Goal: Information Seeking & Learning: Compare options

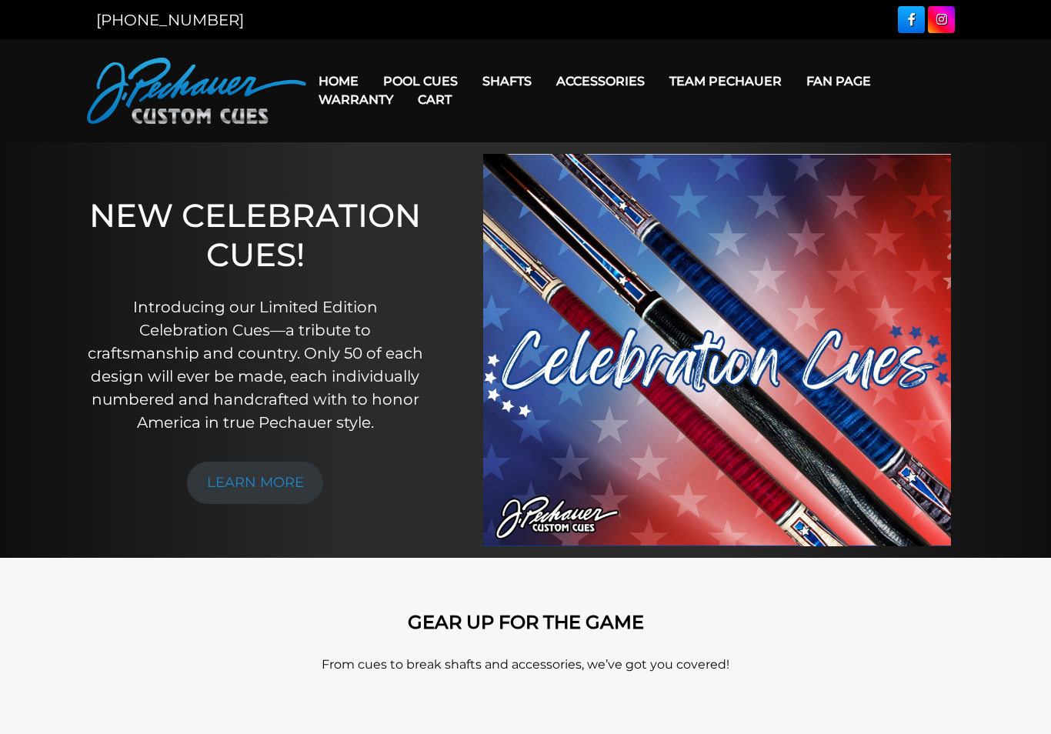
click at [634, 245] on link "Pechauer Black Ice Break Shaft" at bounding box center [604, 234] width 265 height 22
click at [627, 222] on link "Rogue Carbon Break Shaft" at bounding box center [604, 212] width 265 height 22
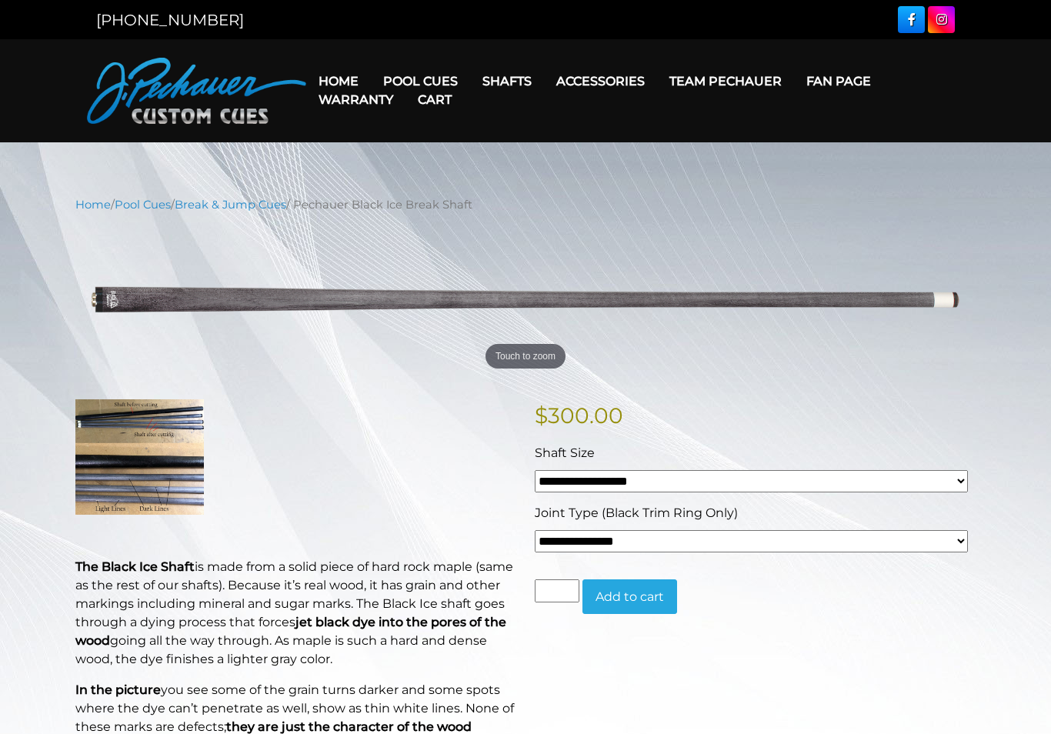
click at [952, 547] on select "**********" at bounding box center [751, 541] width 433 height 22
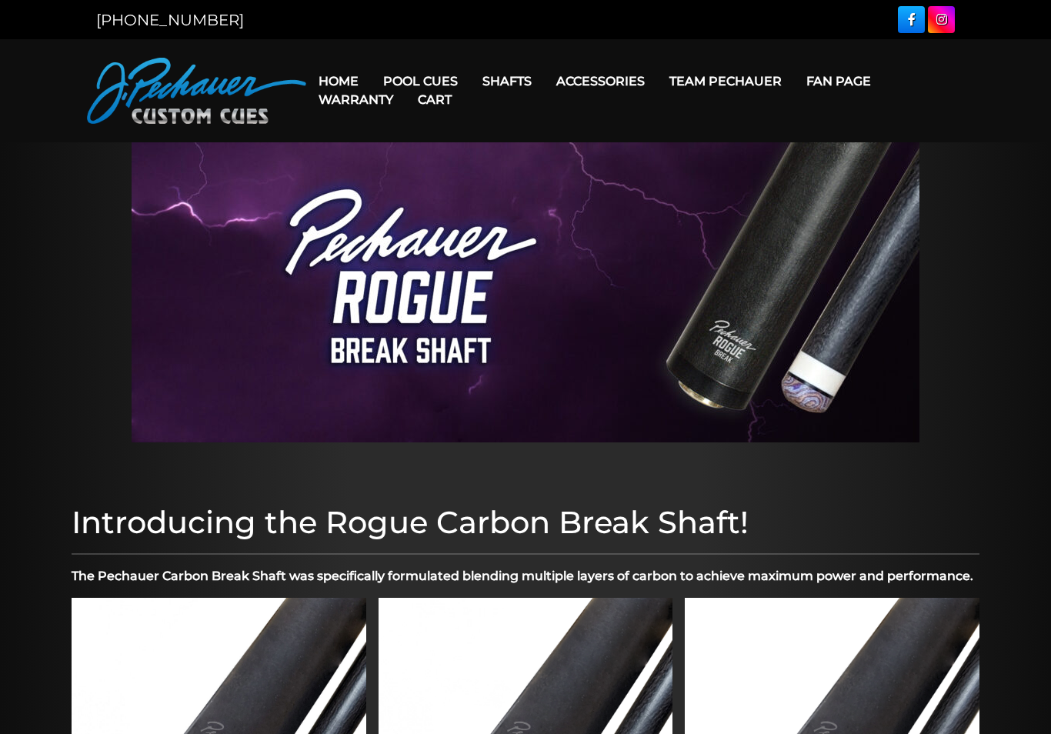
click at [464, 266] on link "Retired Cues" at bounding box center [466, 256] width 189 height 22
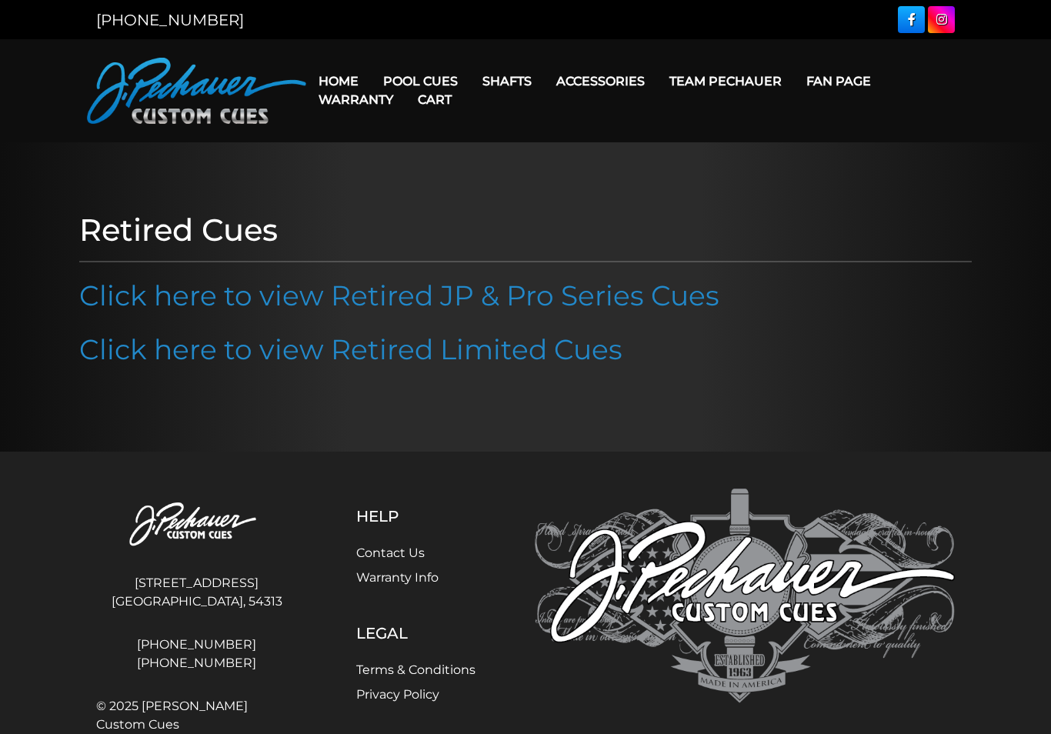
click at [704, 302] on link "Click here to view Retired JP & Pro Series Cues" at bounding box center [399, 295] width 640 height 34
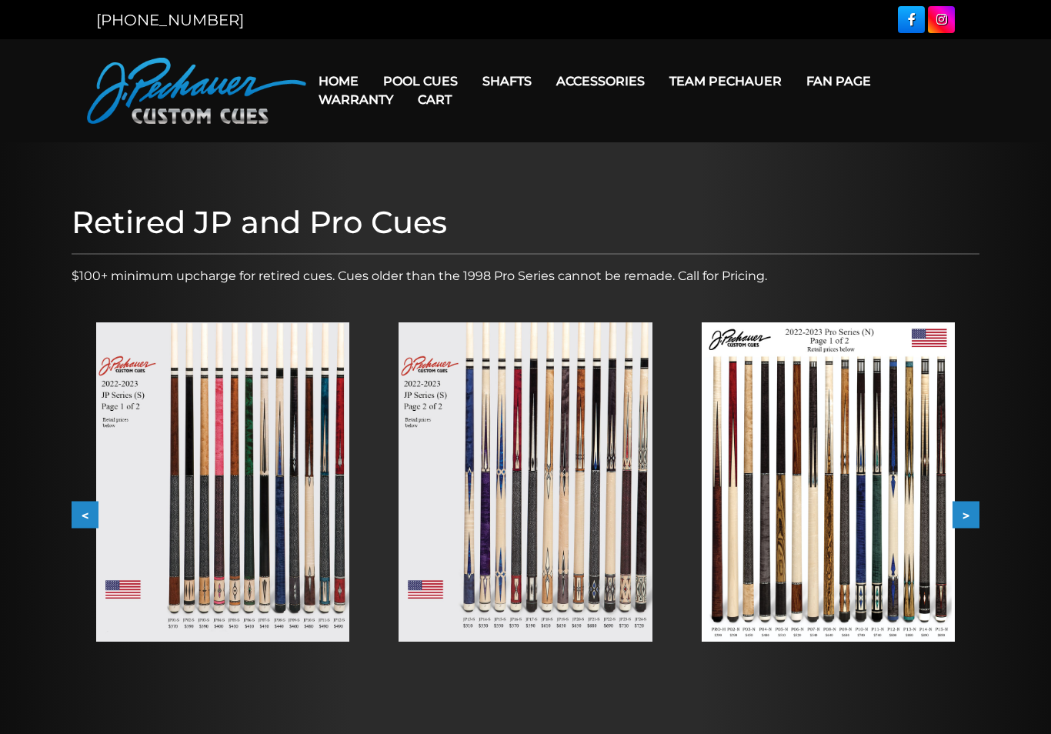
click at [975, 509] on button ">" at bounding box center [965, 515] width 27 height 27
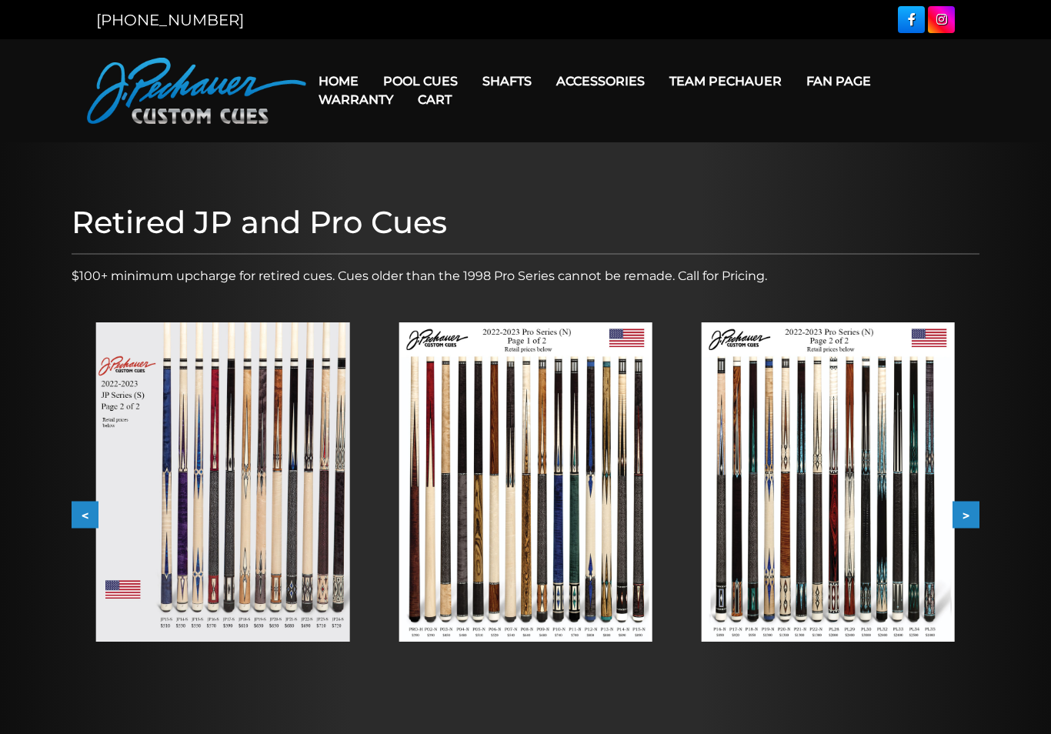
click at [966, 520] on button ">" at bounding box center [965, 515] width 27 height 27
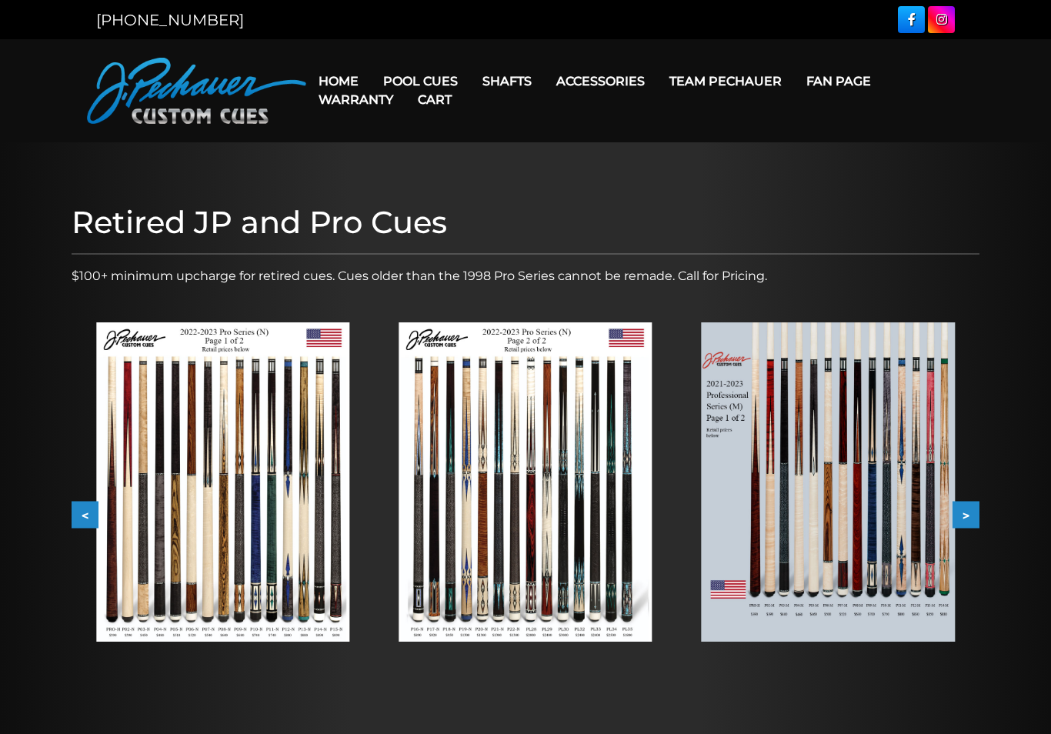
click at [959, 526] on button ">" at bounding box center [965, 515] width 27 height 27
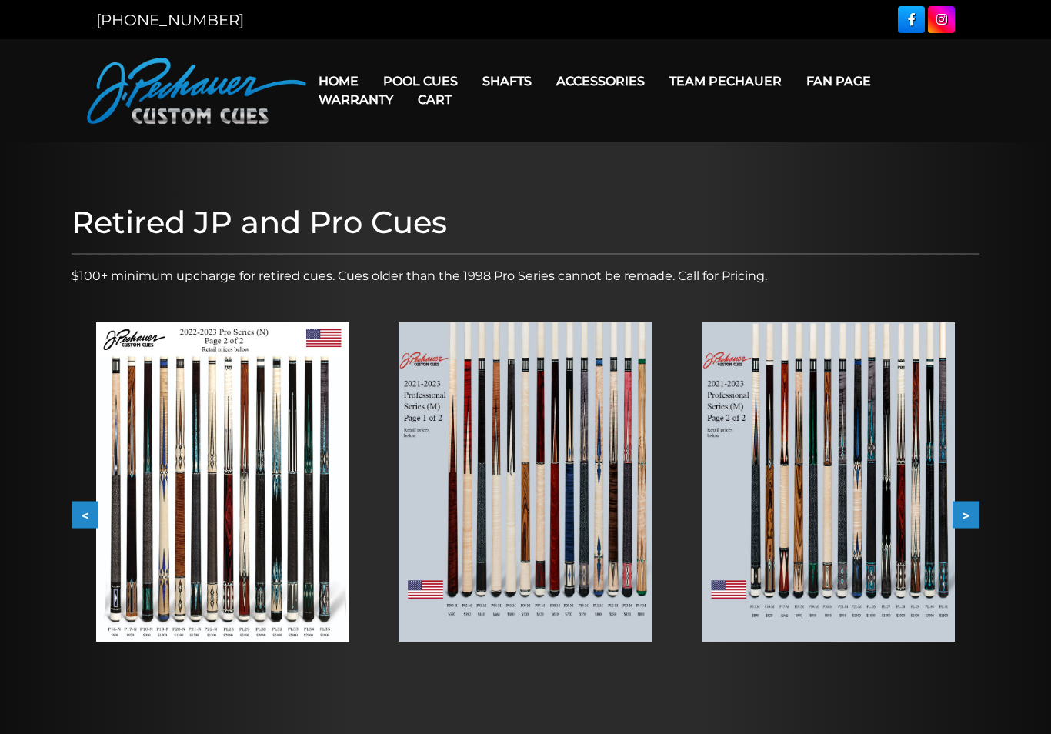
click at [965, 525] on button ">" at bounding box center [965, 515] width 27 height 27
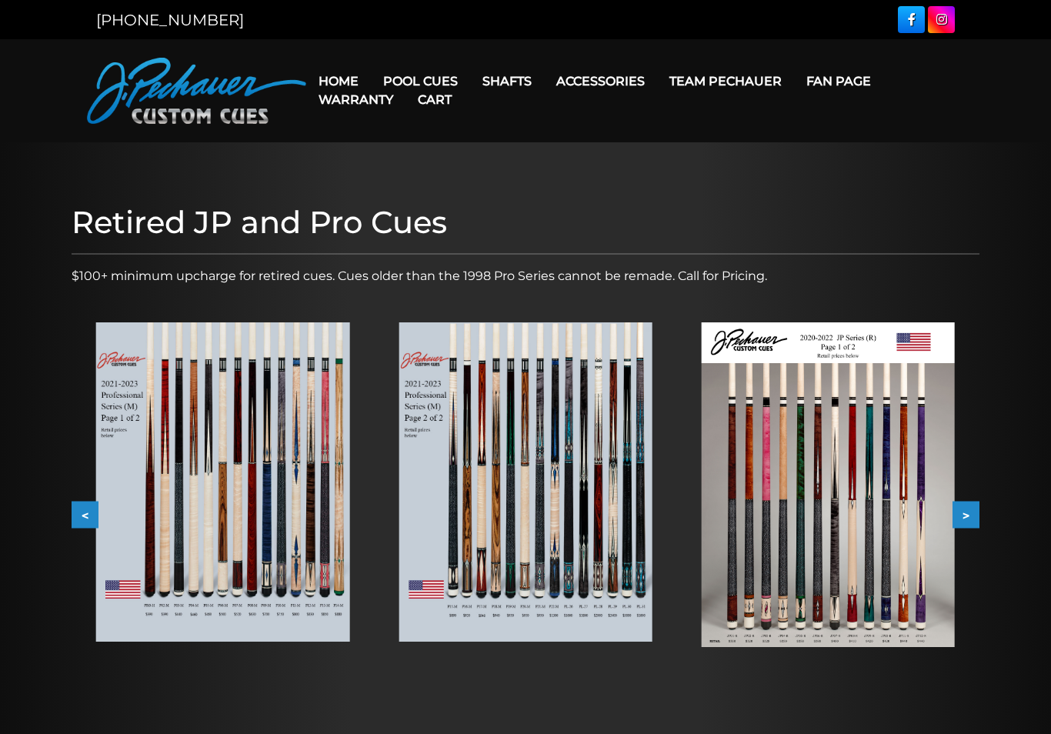
click at [967, 524] on button ">" at bounding box center [965, 515] width 27 height 27
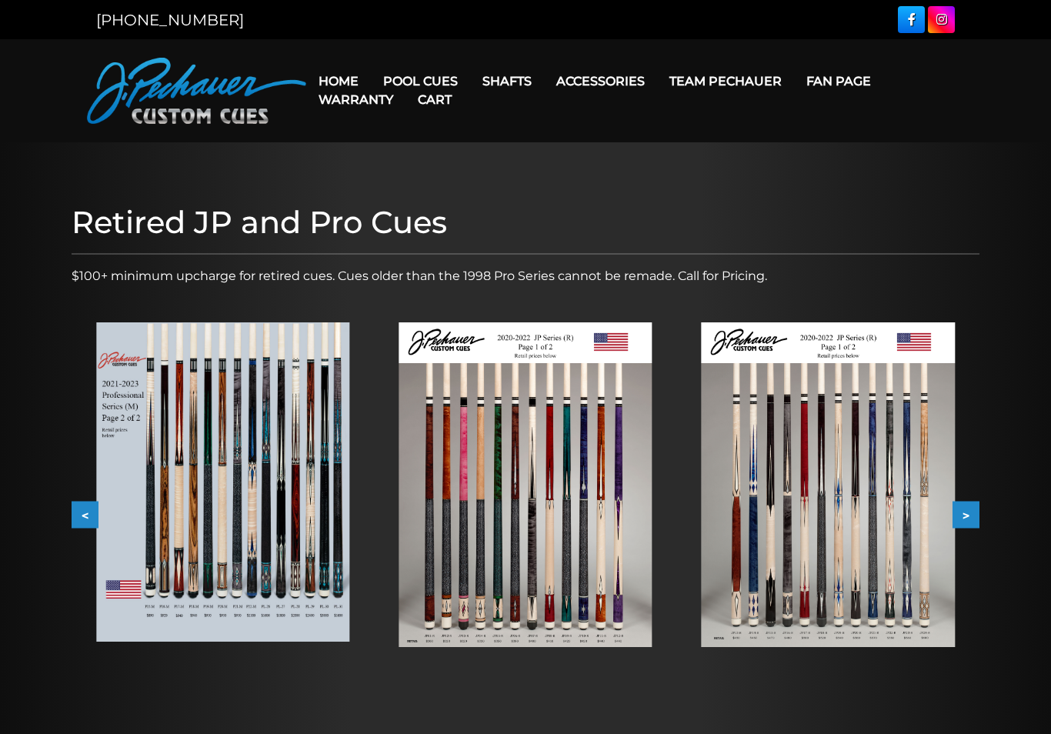
click at [432, 86] on link "Cart" at bounding box center [434, 99] width 58 height 39
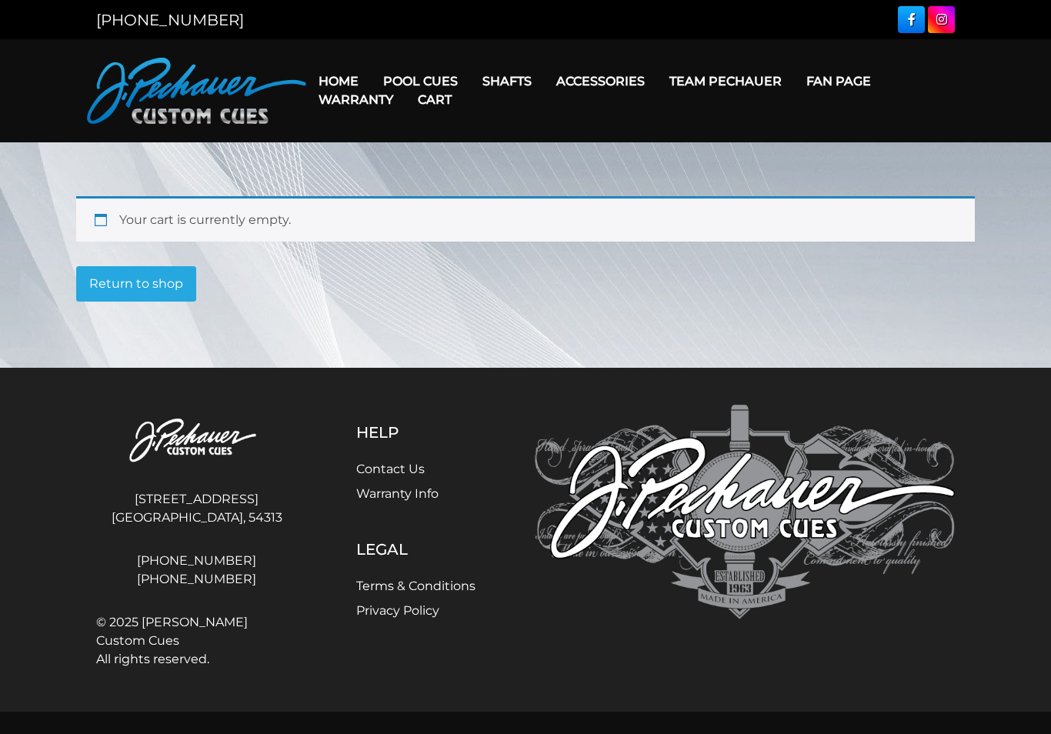
click at [498, 288] on link "Break & Jump Cues" at bounding box center [466, 277] width 189 height 22
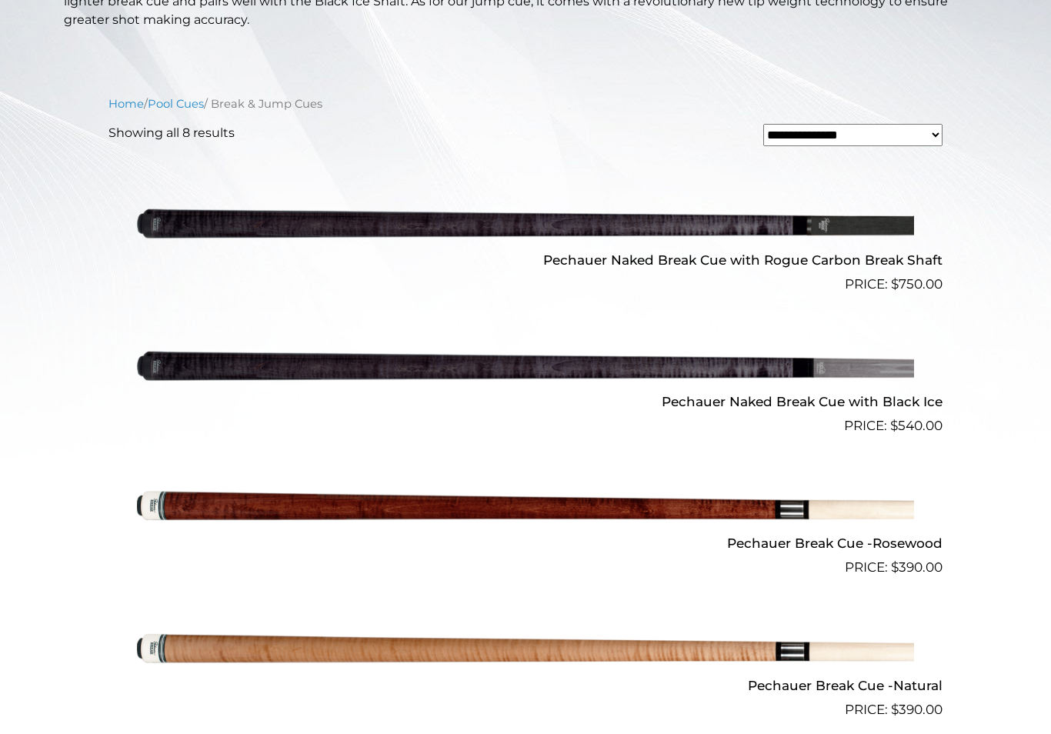
scroll to position [418, 0]
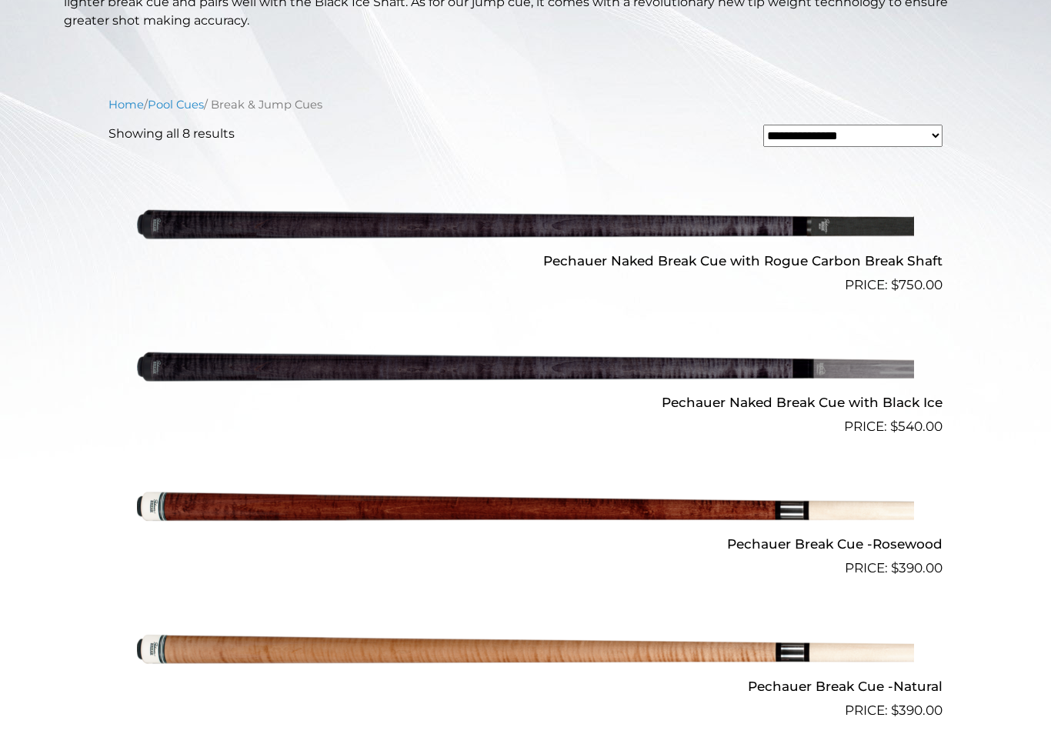
click at [598, 374] on img at bounding box center [525, 366] width 777 height 129
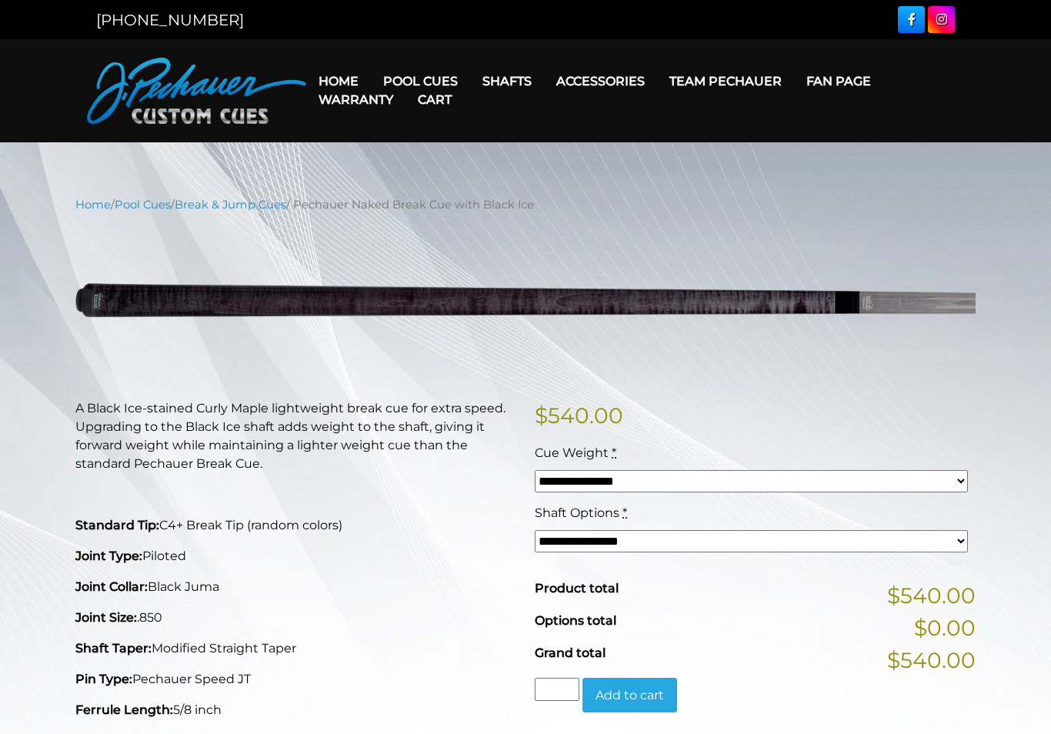
click at [768, 87] on link "Team Pechauer" at bounding box center [725, 81] width 137 height 39
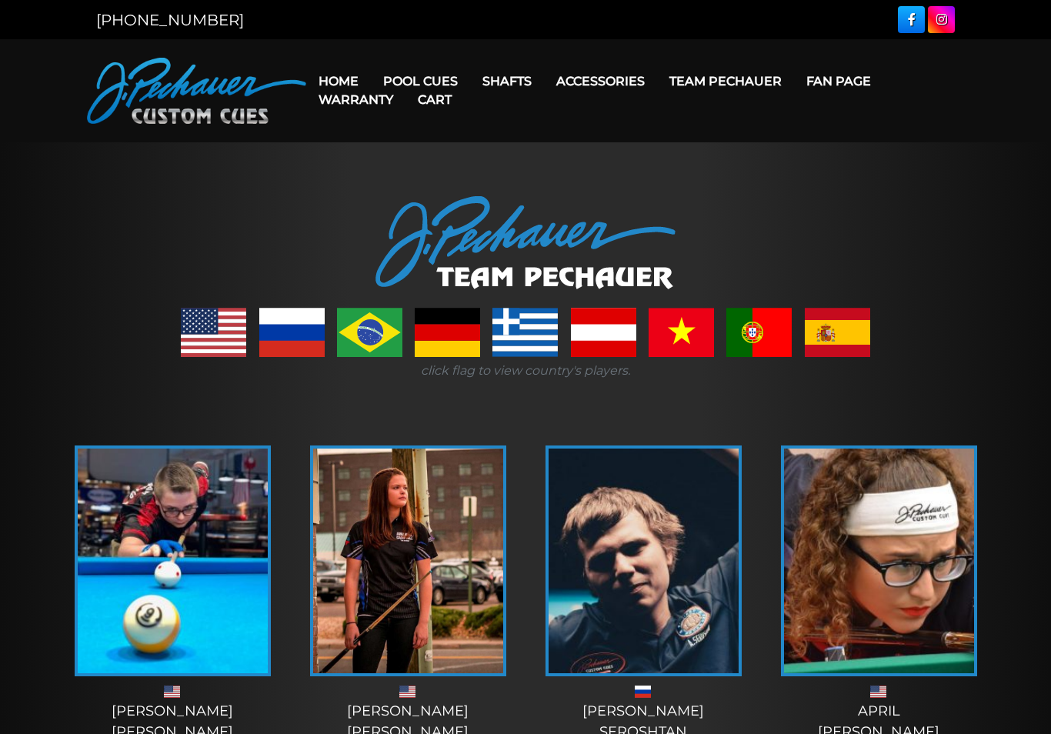
click at [517, 222] on link "People’s Choice Cues" at bounding box center [466, 212] width 189 height 22
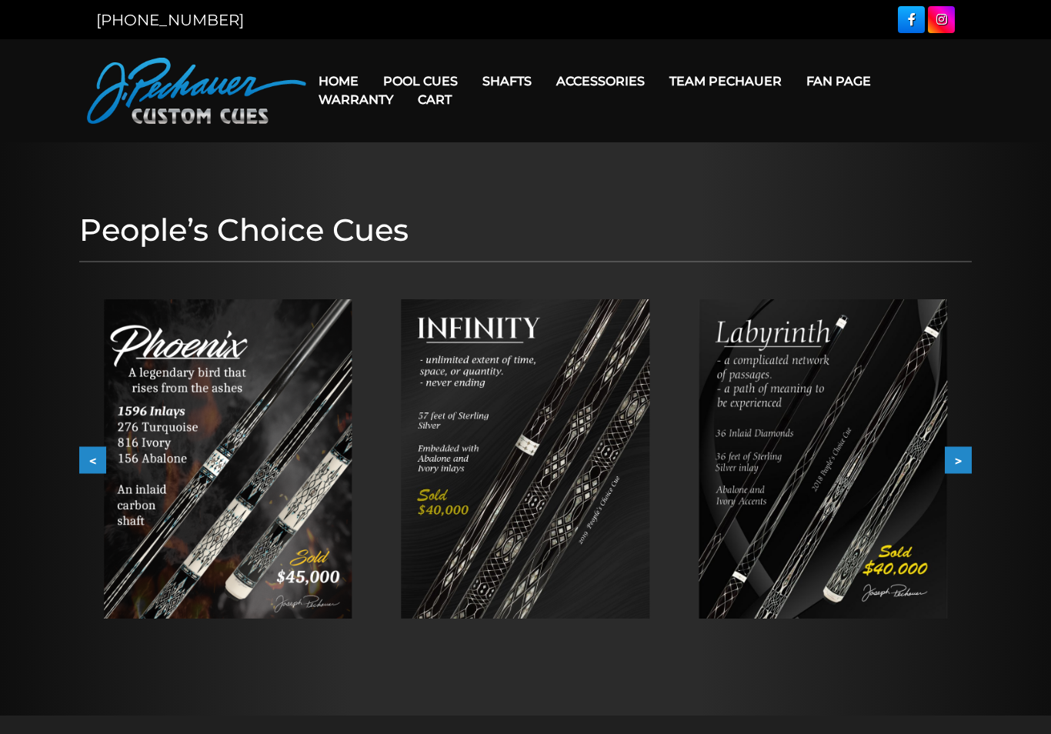
click at [467, 266] on link "Retired Cues" at bounding box center [466, 256] width 189 height 22
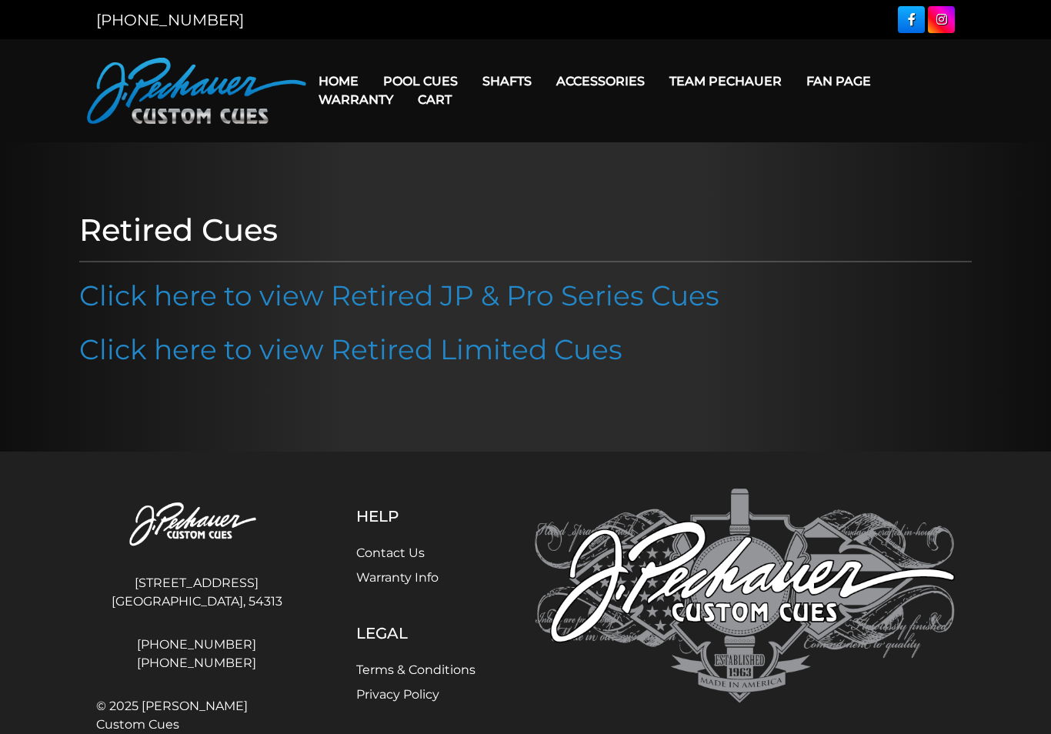
click at [586, 355] on link "Click here to view Retired Limited Cues" at bounding box center [350, 349] width 543 height 34
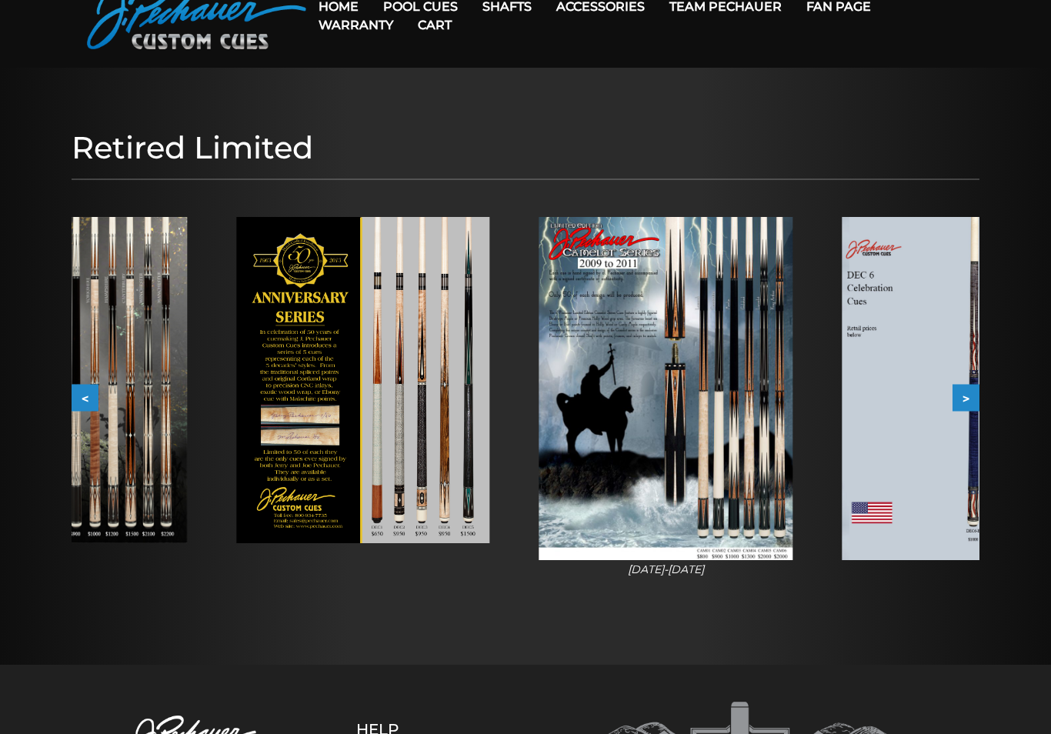
scroll to position [64, 0]
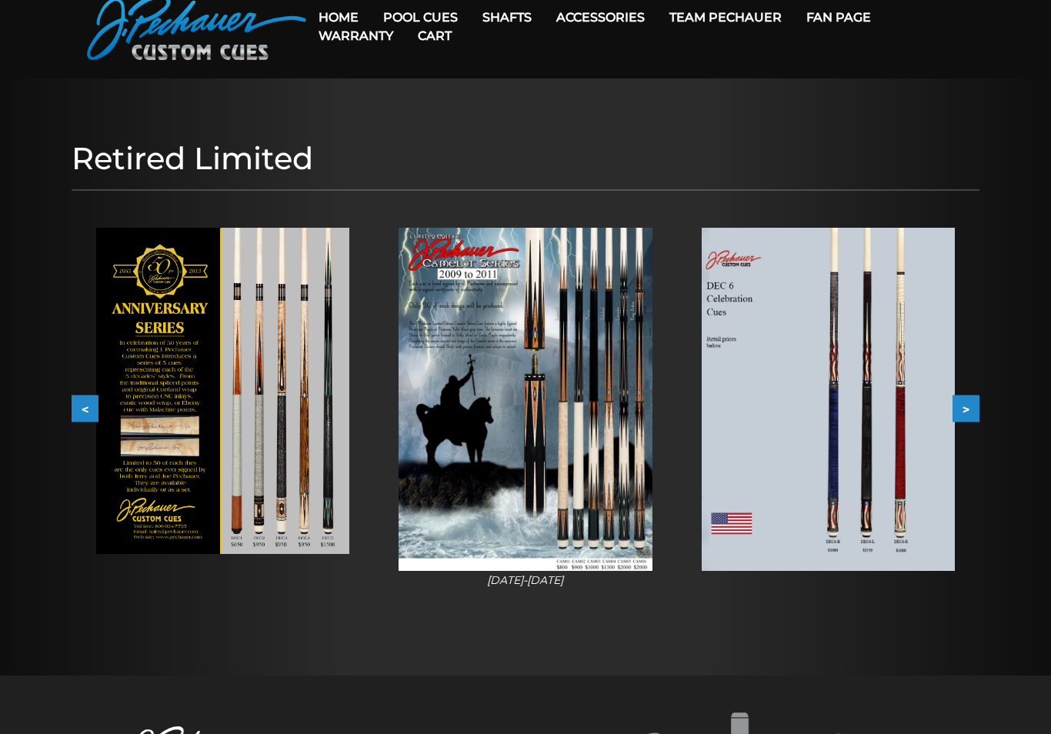
click at [962, 411] on button ">" at bounding box center [965, 408] width 27 height 27
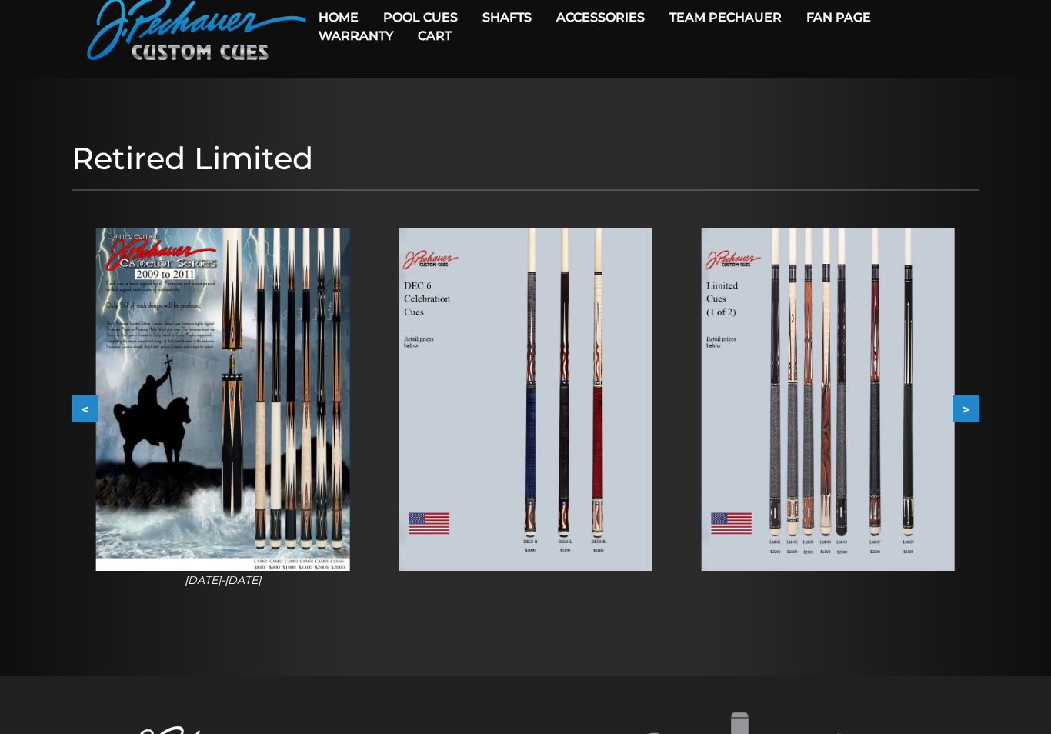
click at [968, 409] on button ">" at bounding box center [965, 408] width 27 height 27
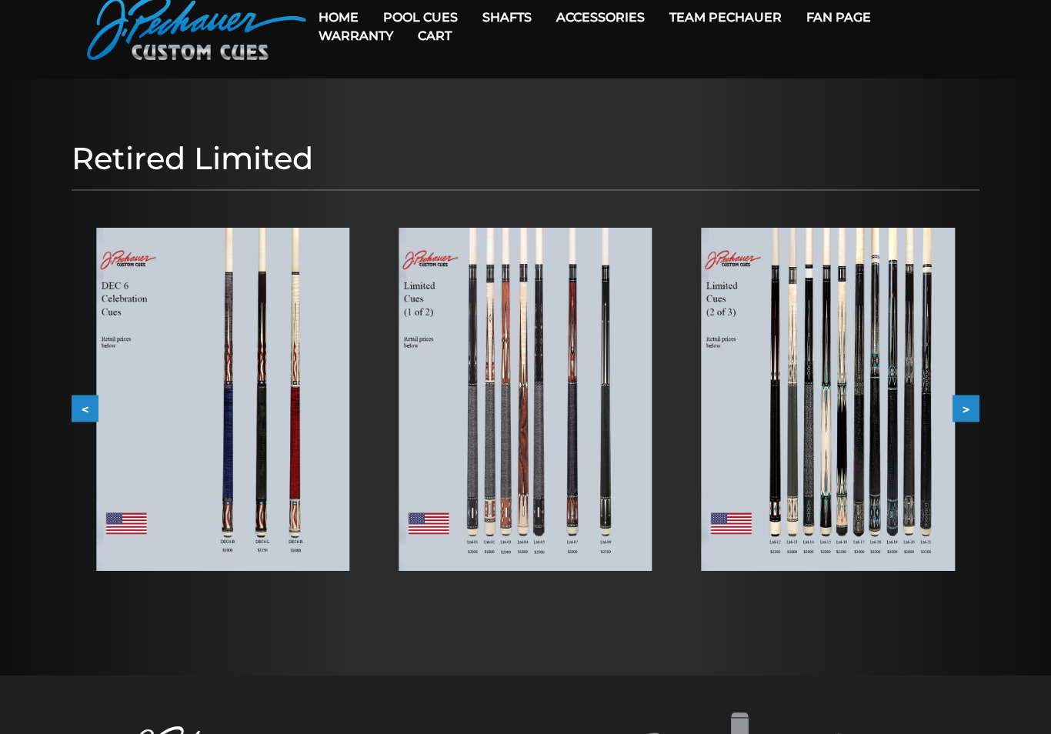
click at [967, 414] on button ">" at bounding box center [965, 408] width 27 height 27
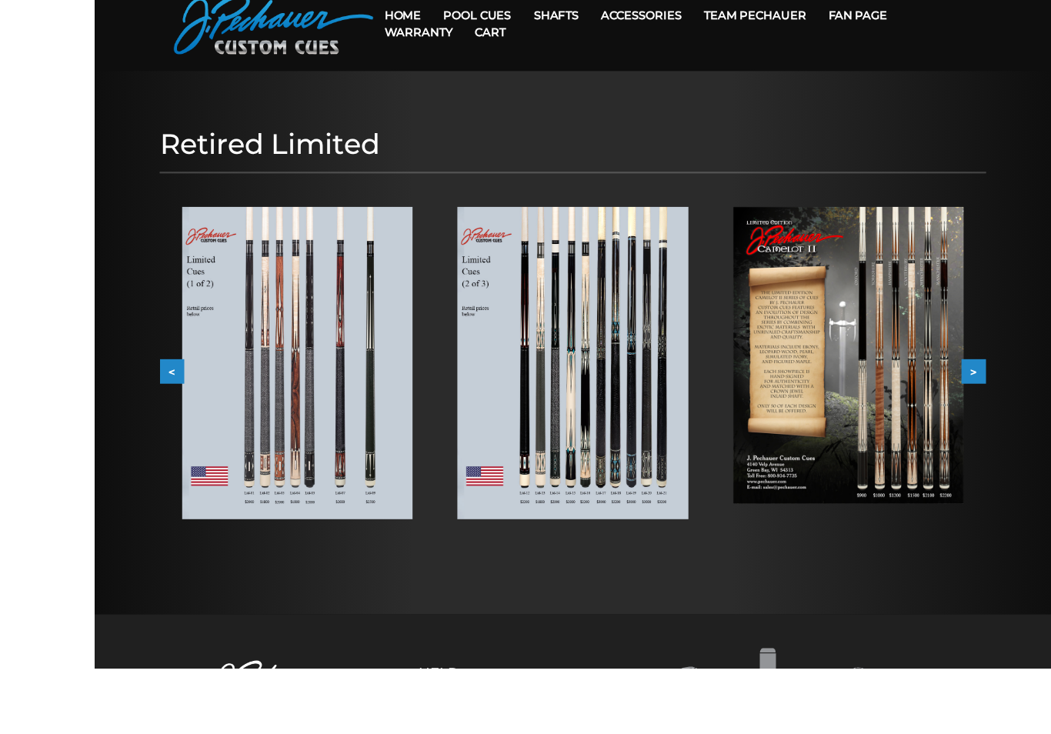
scroll to position [174, 0]
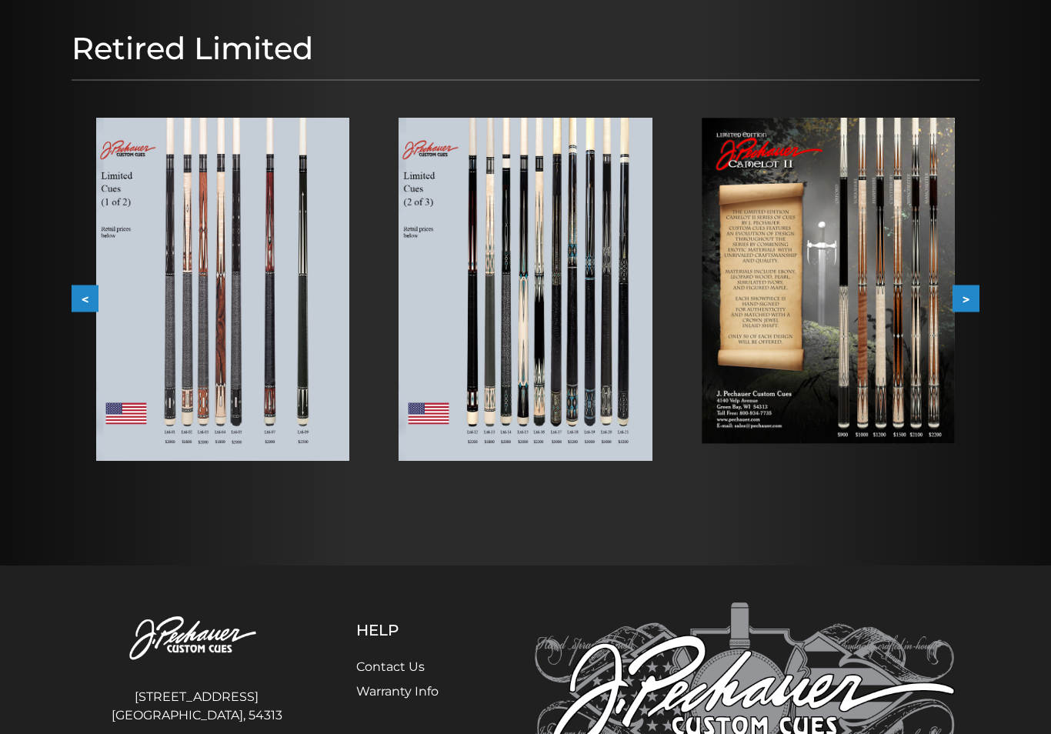
click at [967, 302] on button ">" at bounding box center [965, 298] width 27 height 27
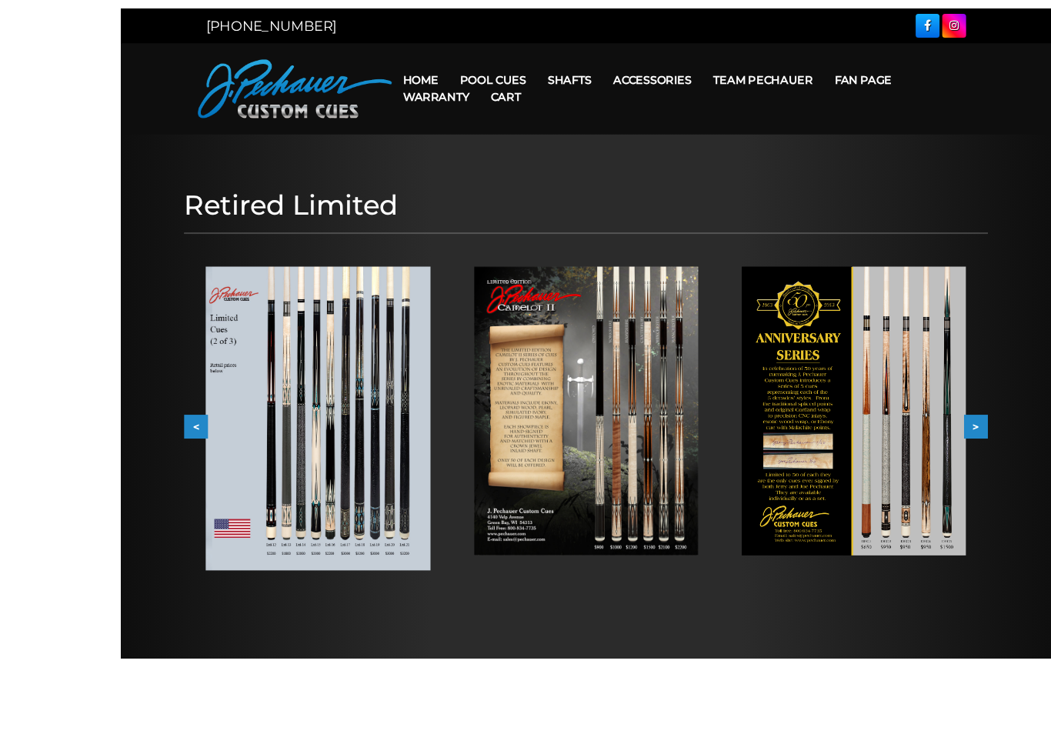
scroll to position [110, 0]
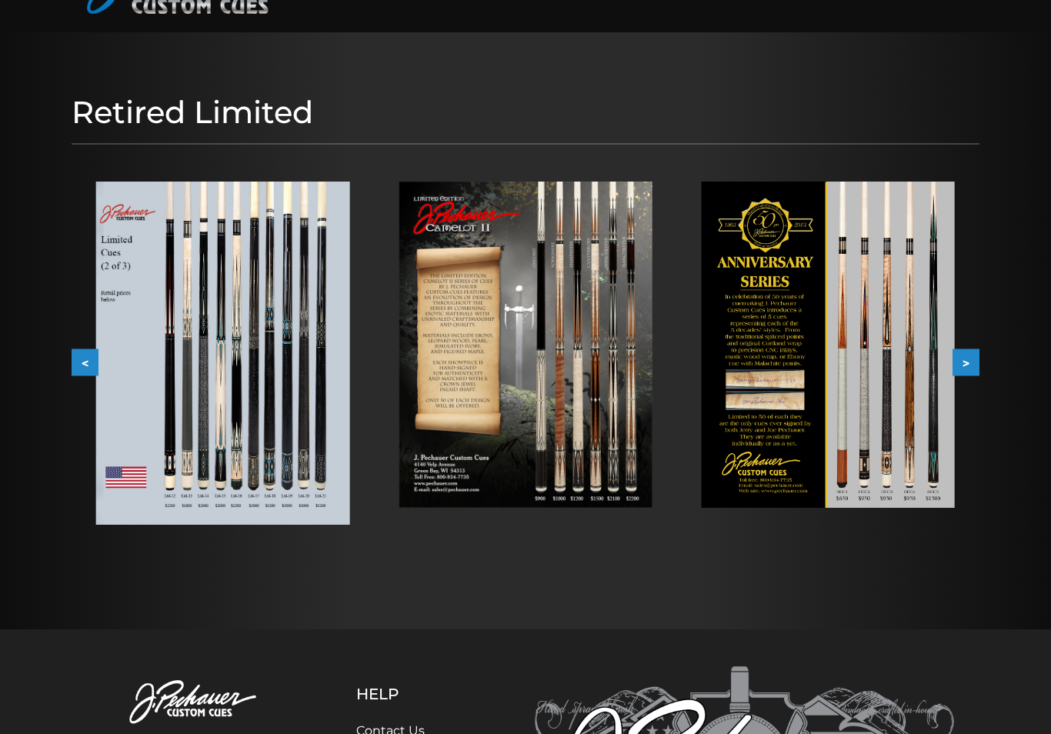
click at [963, 365] on button ">" at bounding box center [965, 362] width 27 height 27
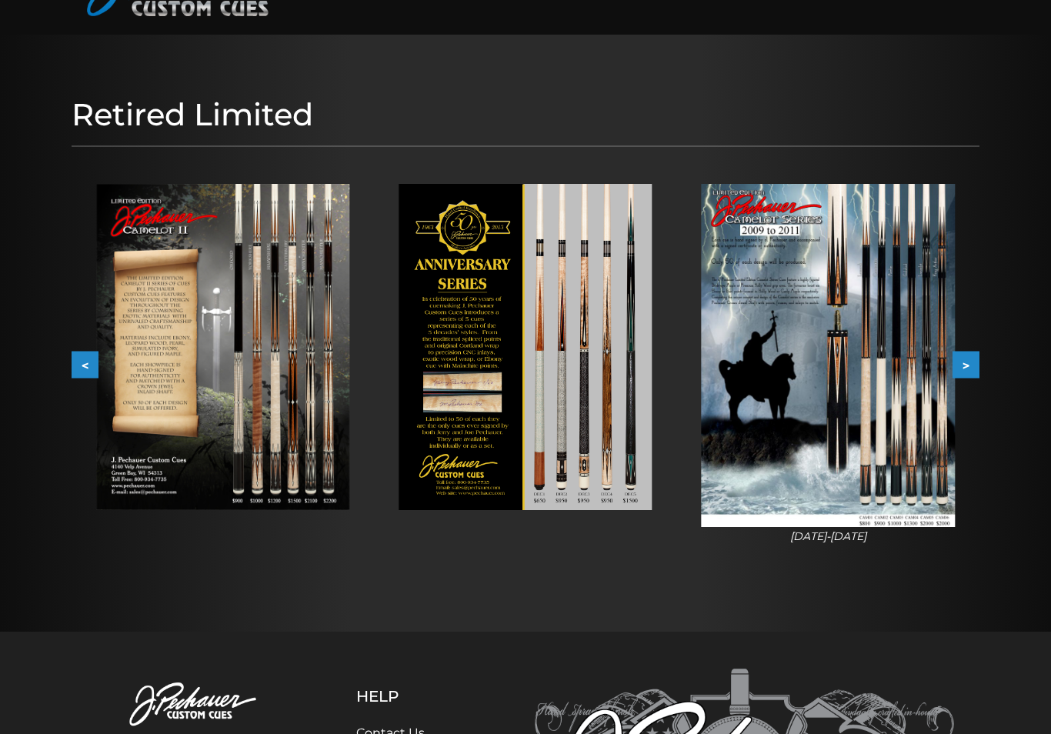
scroll to position [100, 0]
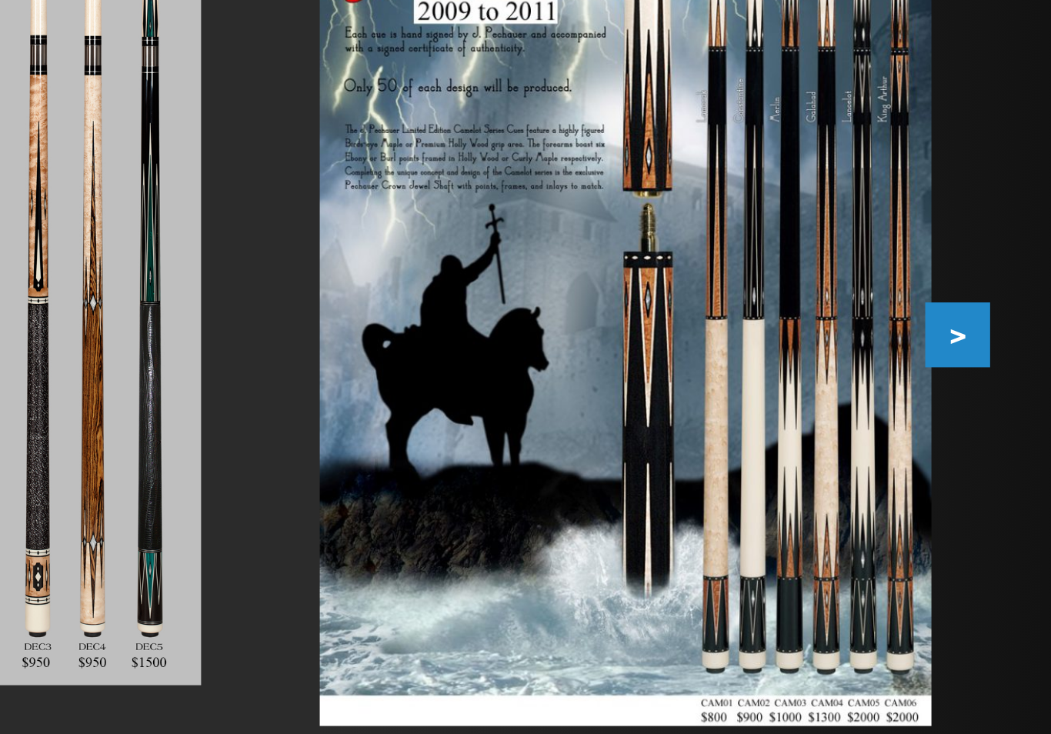
click at [952, 359] on button ">" at bounding box center [965, 372] width 27 height 27
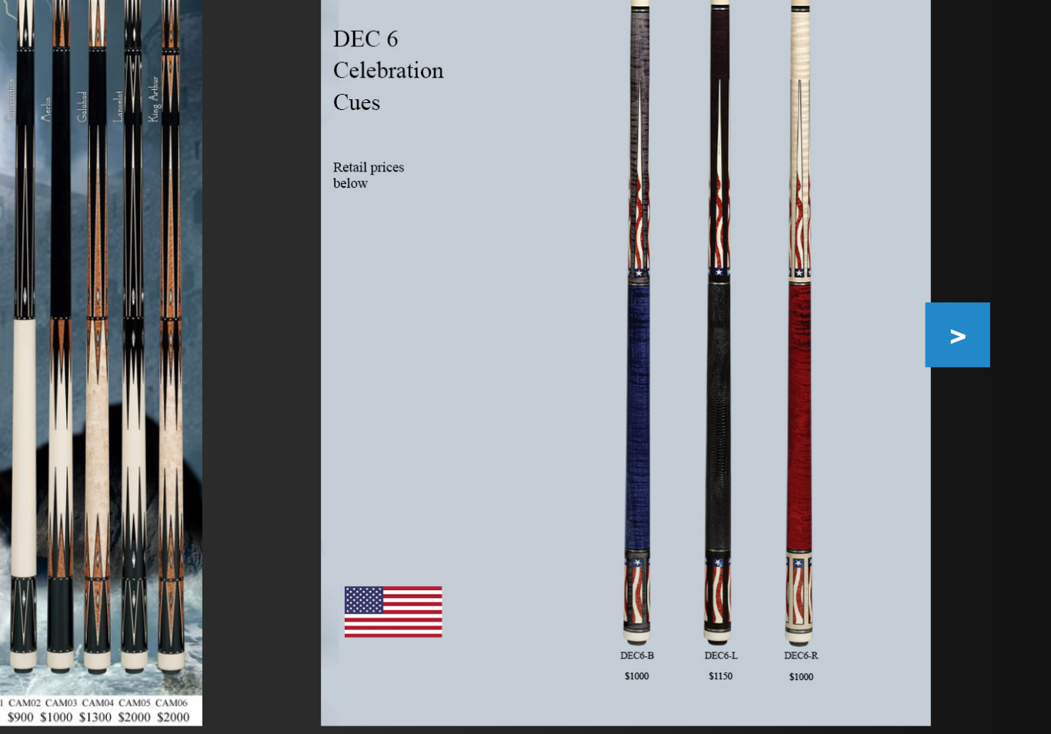
click at [952, 359] on button ">" at bounding box center [965, 372] width 27 height 27
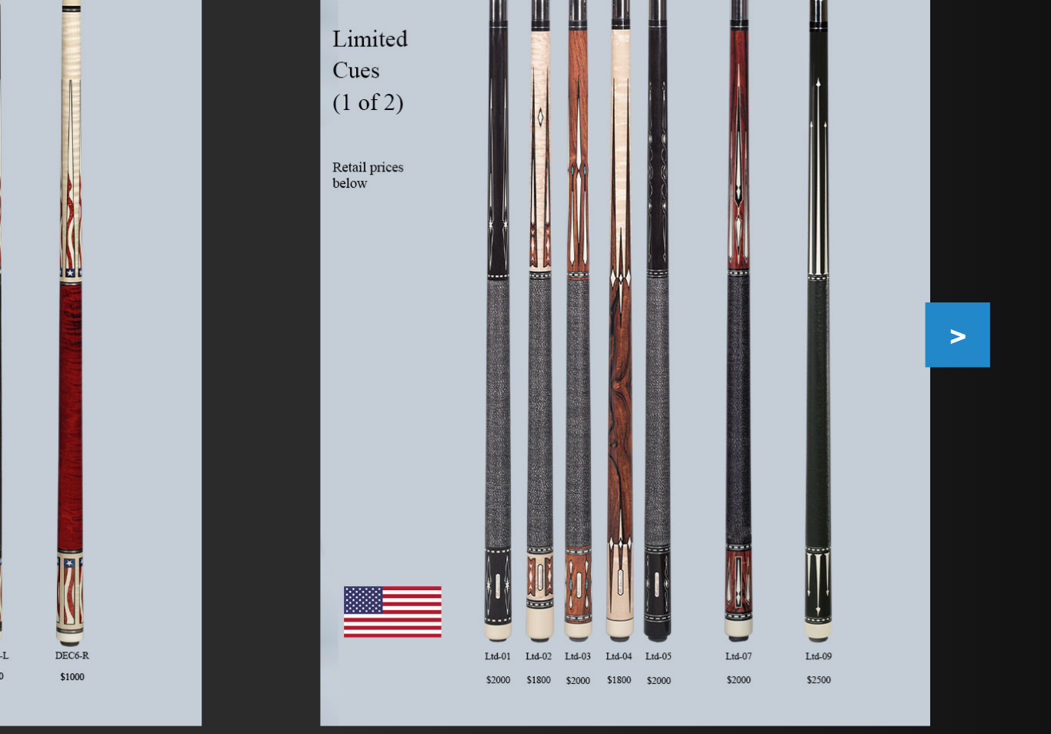
click at [952, 359] on button ">" at bounding box center [965, 372] width 27 height 27
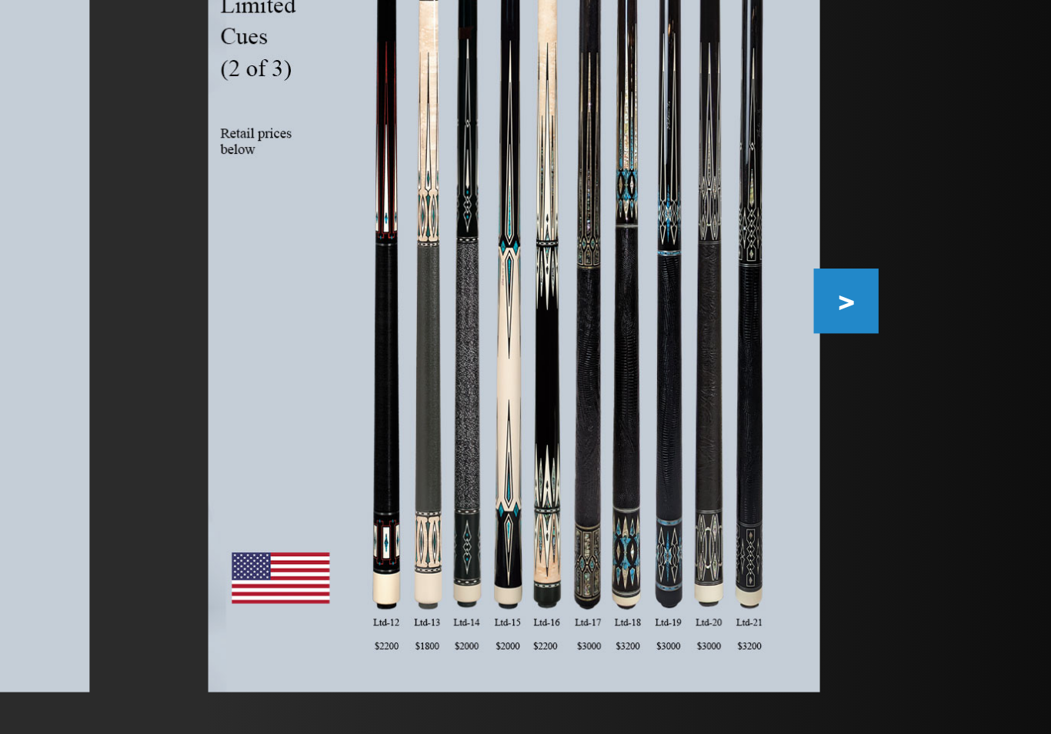
click at [952, 359] on button ">" at bounding box center [965, 372] width 27 height 27
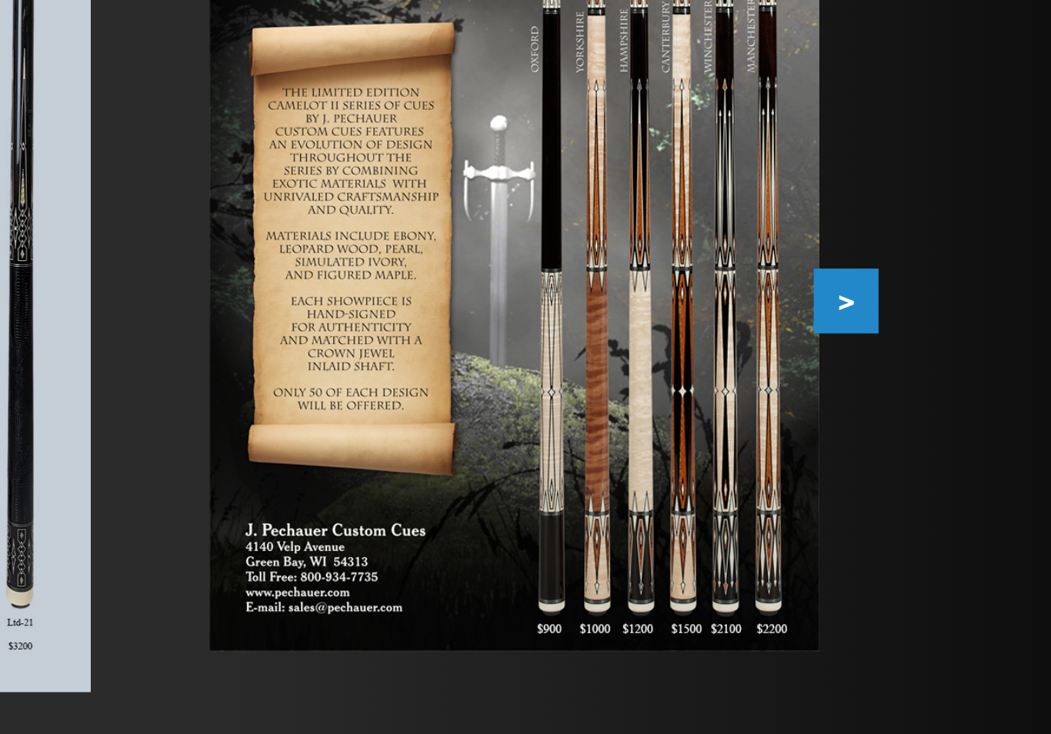
click at [952, 359] on button ">" at bounding box center [965, 372] width 27 height 27
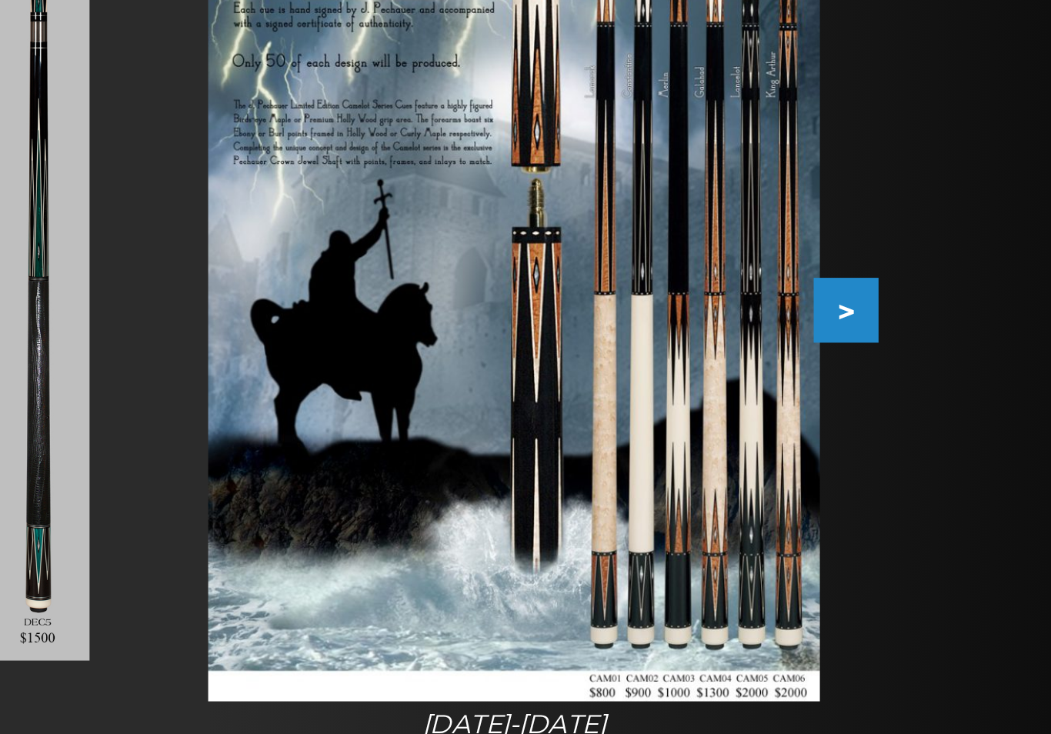
click at [952, 359] on button ">" at bounding box center [965, 372] width 27 height 27
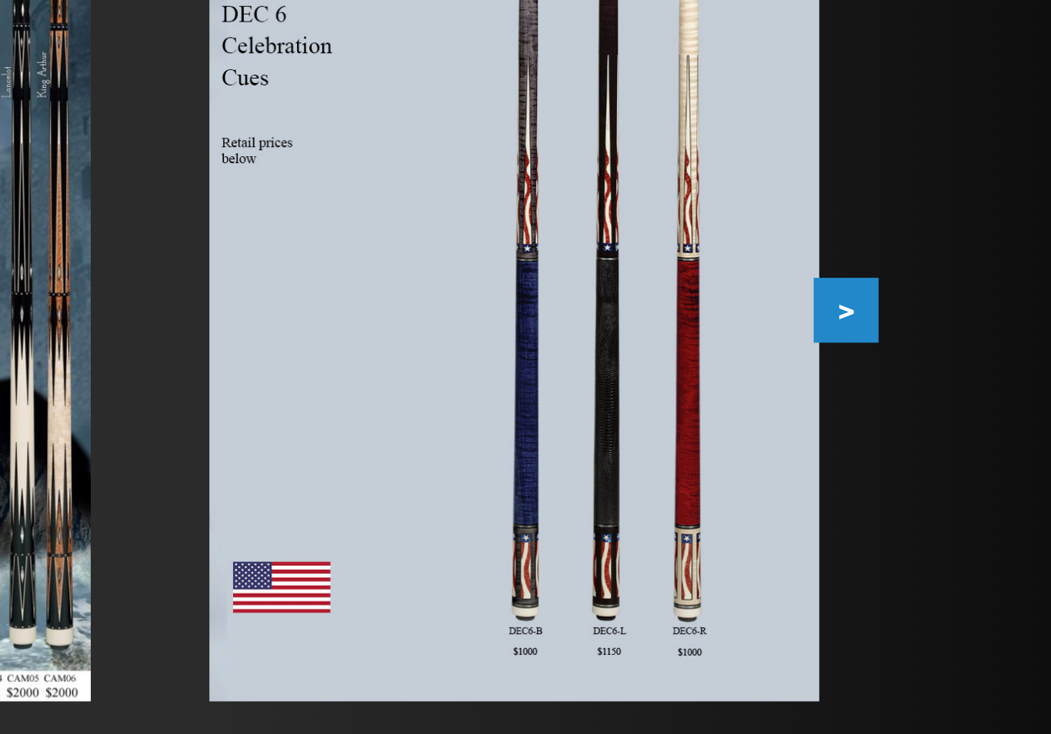
click at [952, 359] on button ">" at bounding box center [965, 372] width 27 height 27
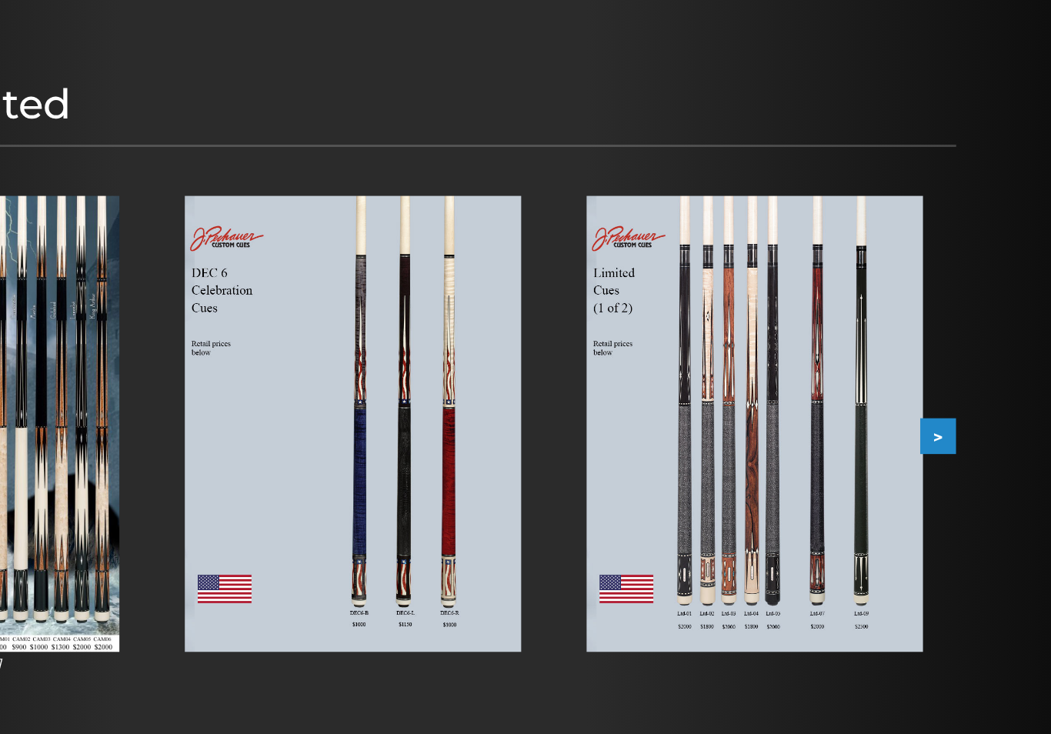
click at [952, 359] on button ">" at bounding box center [965, 372] width 27 height 27
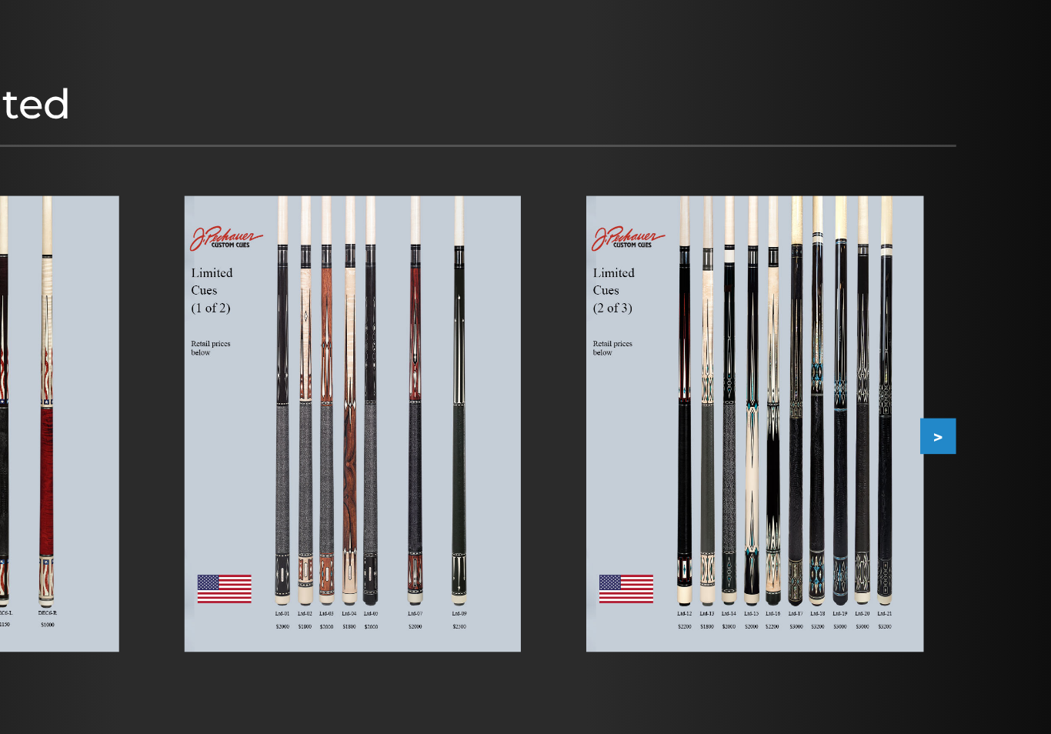
click at [952, 359] on button ">" at bounding box center [965, 372] width 27 height 27
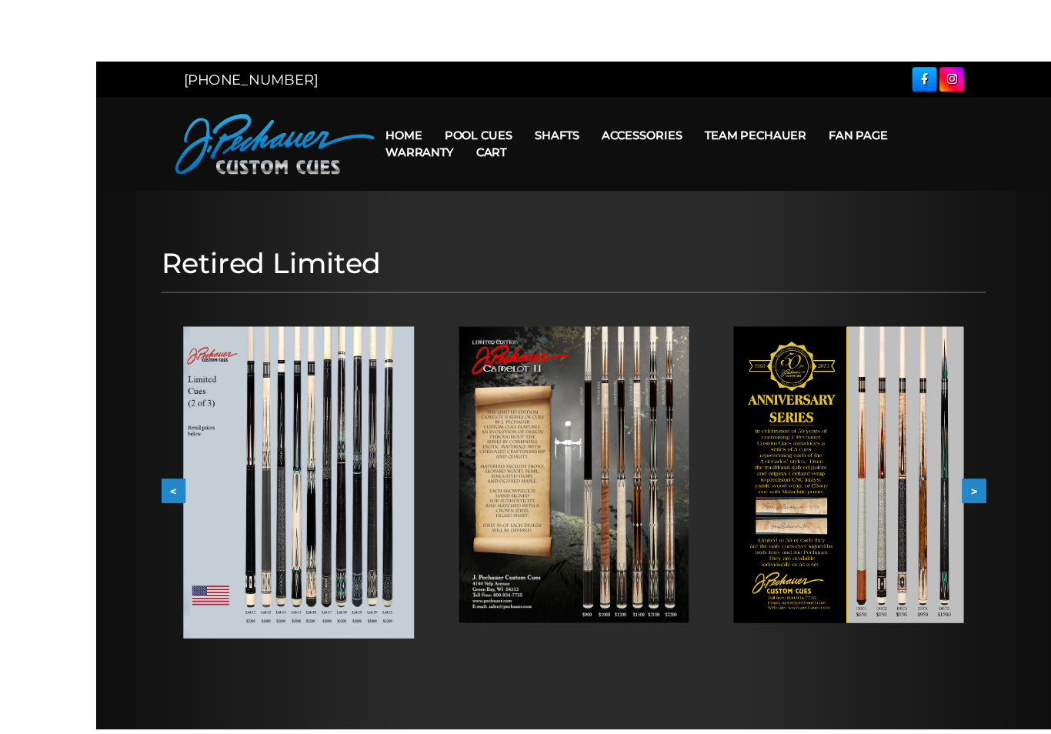
scroll to position [30, 0]
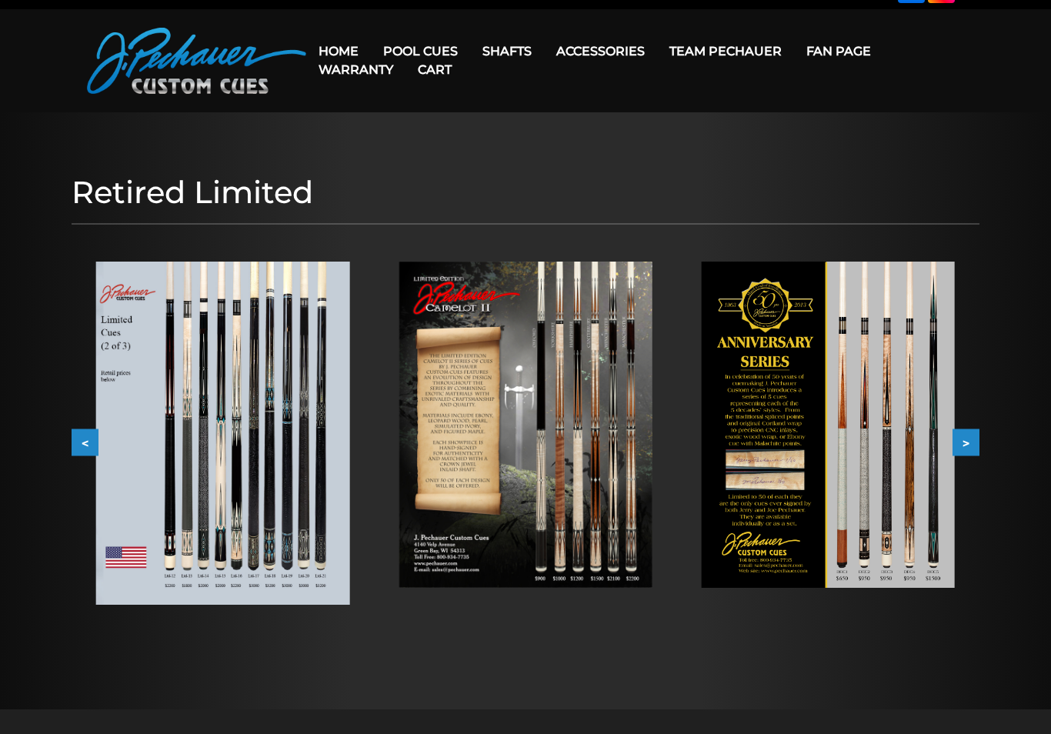
click at [967, 442] on button ">" at bounding box center [965, 442] width 27 height 27
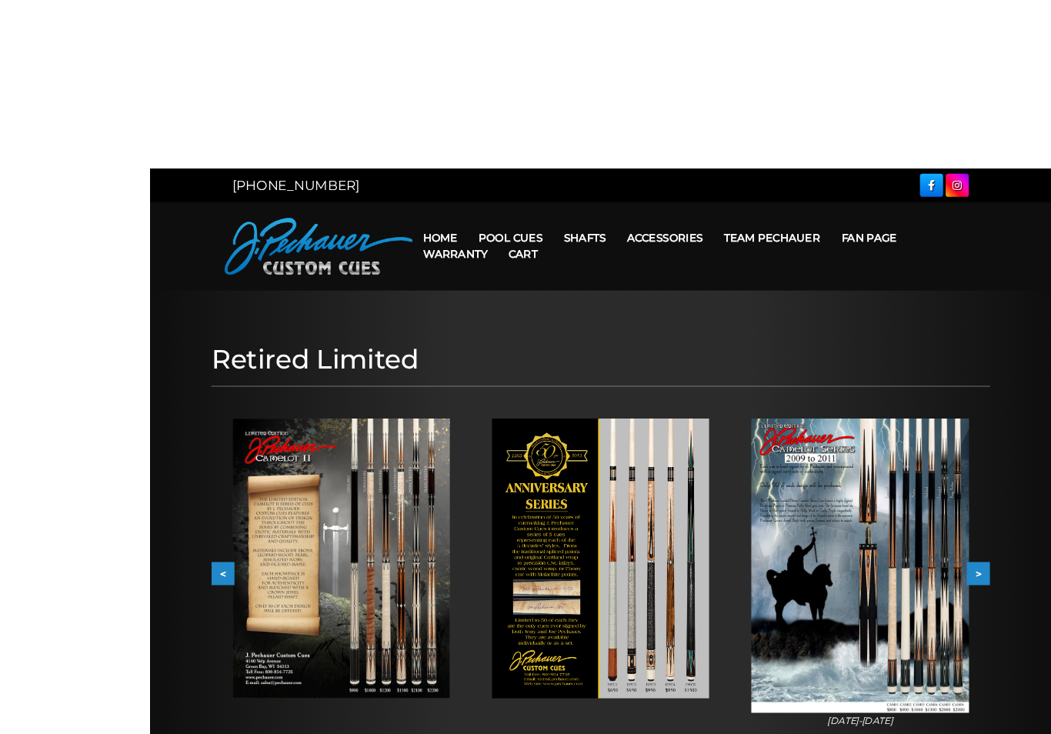
scroll to position [2, 0]
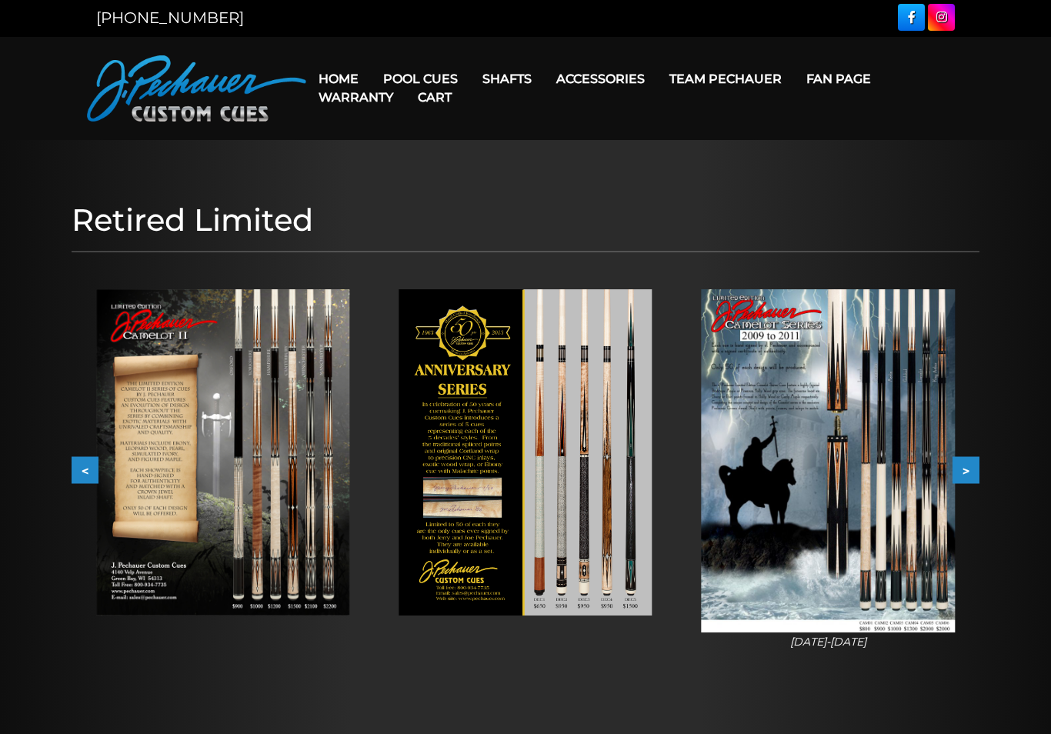
click at [455, 80] on link "Cart" at bounding box center [434, 97] width 58 height 39
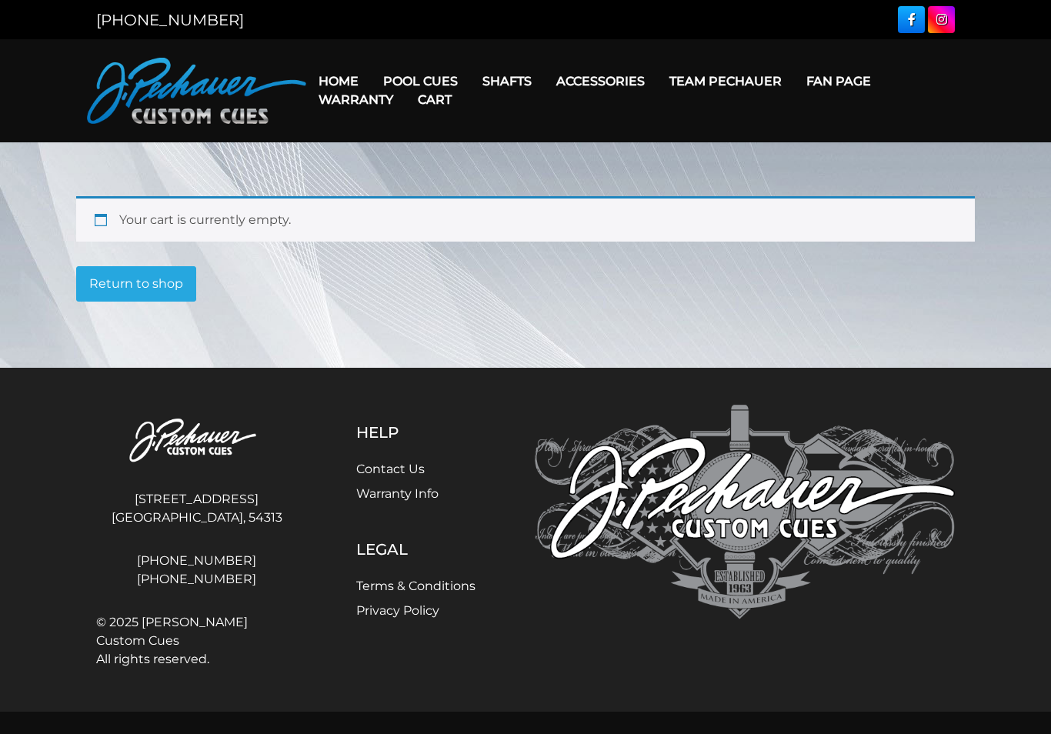
click at [472, 310] on link "Limited Edition" at bounding box center [466, 299] width 189 height 22
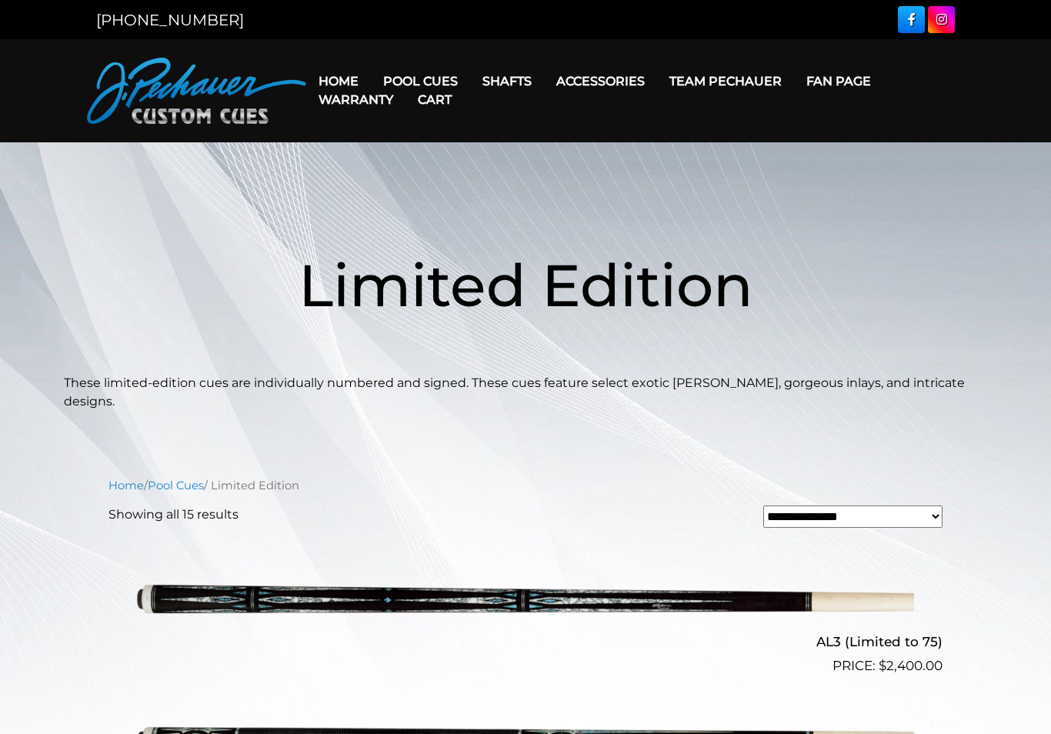
click at [535, 332] on link "[PERSON_NAME] Collection" at bounding box center [466, 321] width 189 height 22
click at [401, 157] on link "Pro Series (R) – NEW" at bounding box center [466, 146] width 189 height 22
click at [399, 123] on link "JP Series (T) – NEW" at bounding box center [466, 125] width 189 height 22
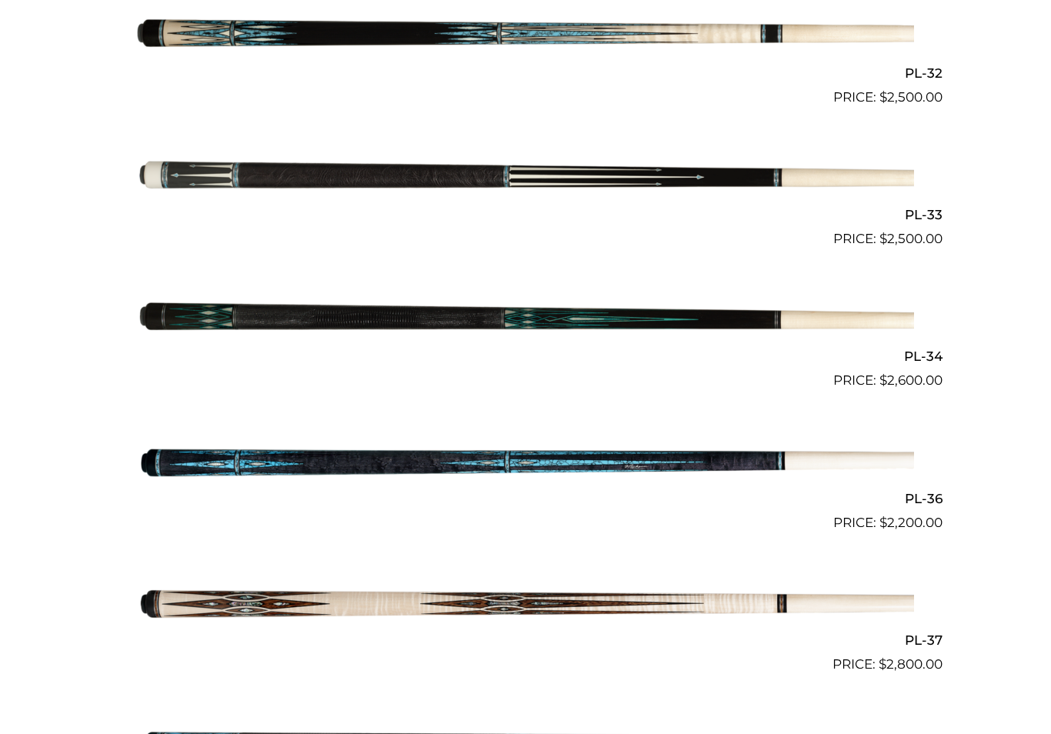
scroll to position [3771, 0]
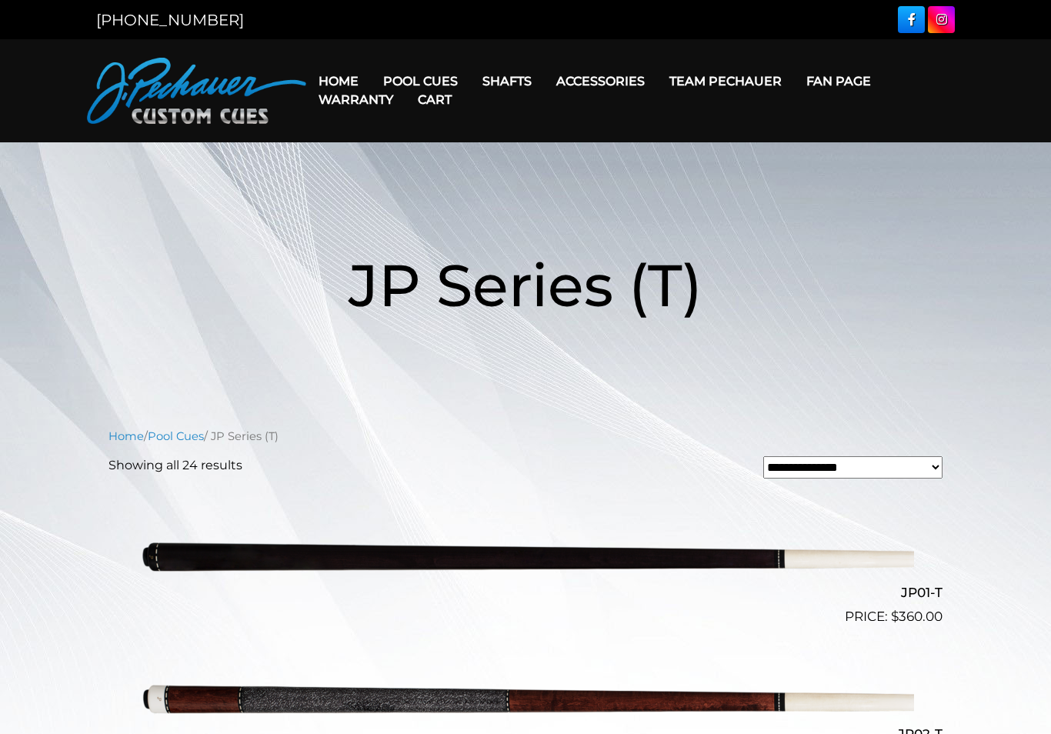
click at [883, 84] on link "Fan Page" at bounding box center [838, 81] width 89 height 39
click at [615, 179] on link "Cases" at bounding box center [628, 169] width 166 height 22
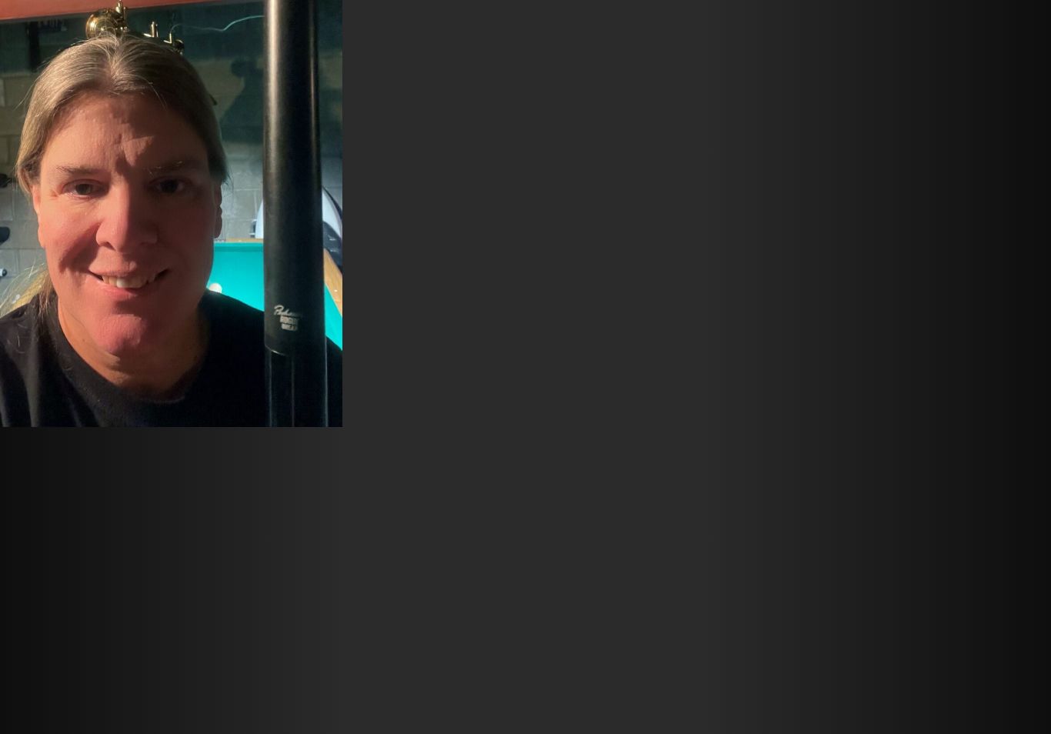
scroll to position [18409, 0]
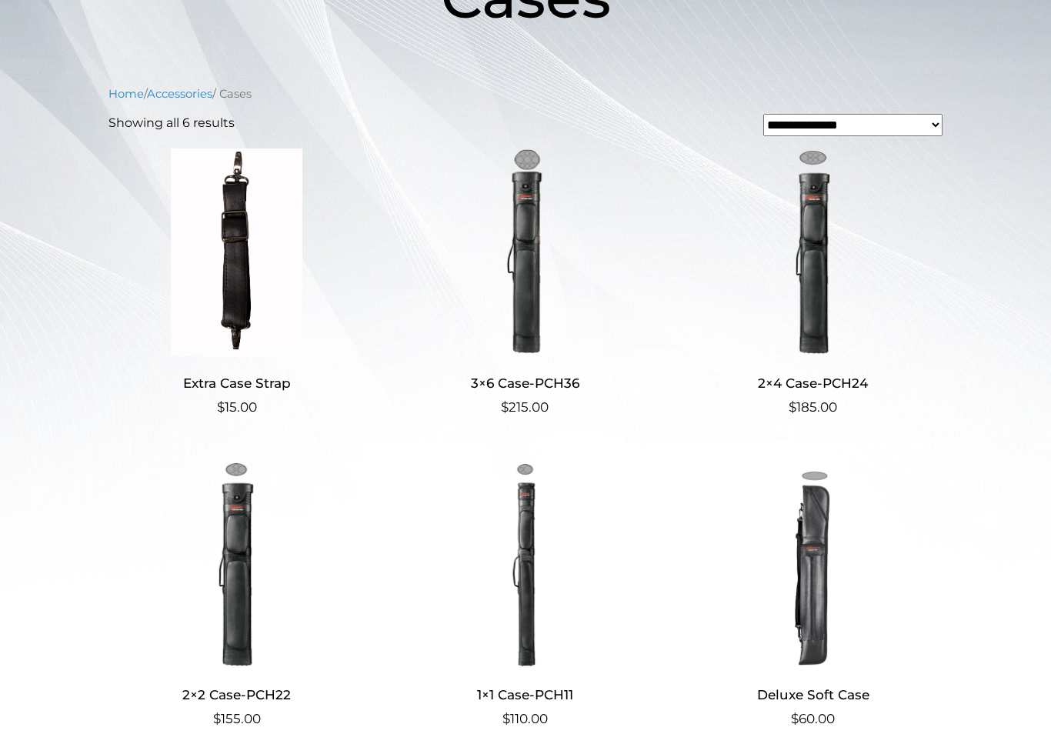
scroll to position [288, 0]
click at [539, 294] on img at bounding box center [525, 253] width 256 height 208
